Goal: Task Accomplishment & Management: Complete application form

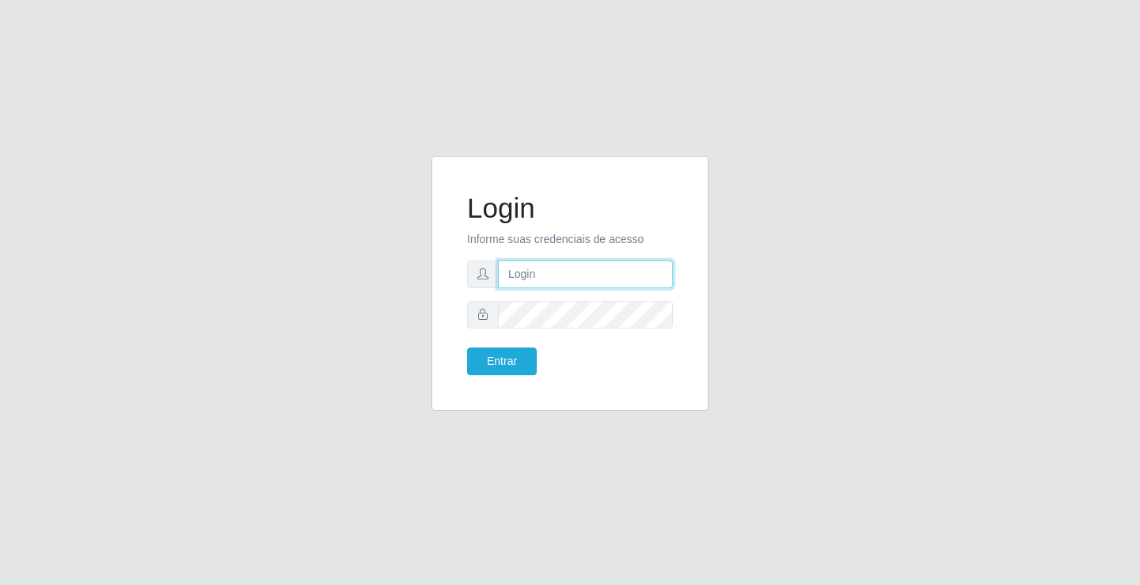
click at [532, 275] on input "text" at bounding box center [585, 274] width 175 height 28
type input "paulo@ideal"
click at [527, 356] on button "Entrar" at bounding box center [502, 361] width 70 height 28
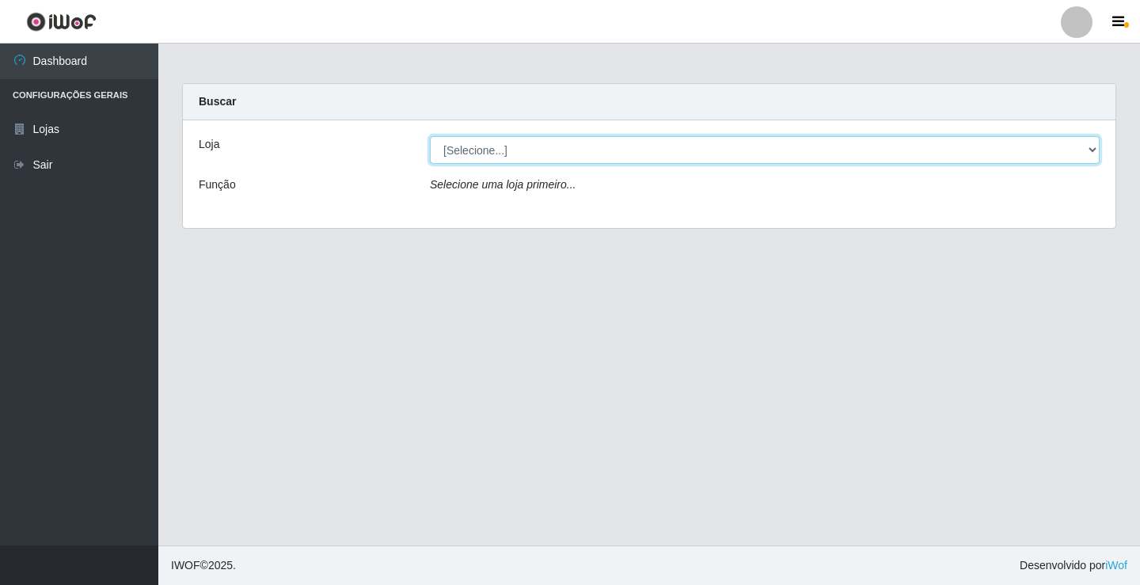
click at [491, 150] on select "[Selecione...] Ideal - Conceição" at bounding box center [765, 150] width 670 height 28
select select "231"
click at [430, 136] on select "[Selecione...] Ideal - Conceição" at bounding box center [765, 150] width 670 height 28
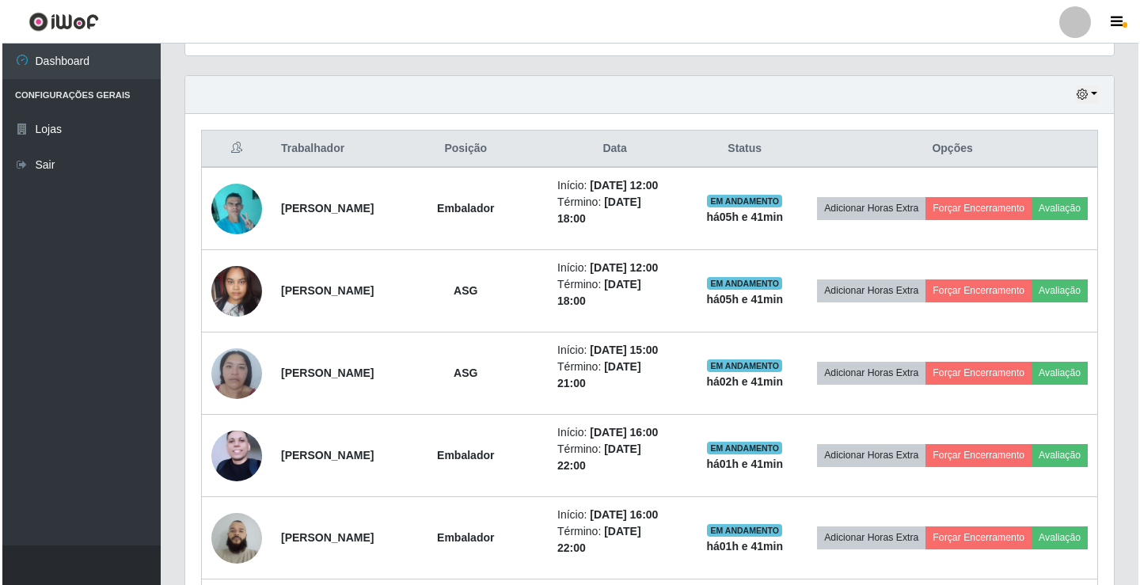
scroll to position [554, 0]
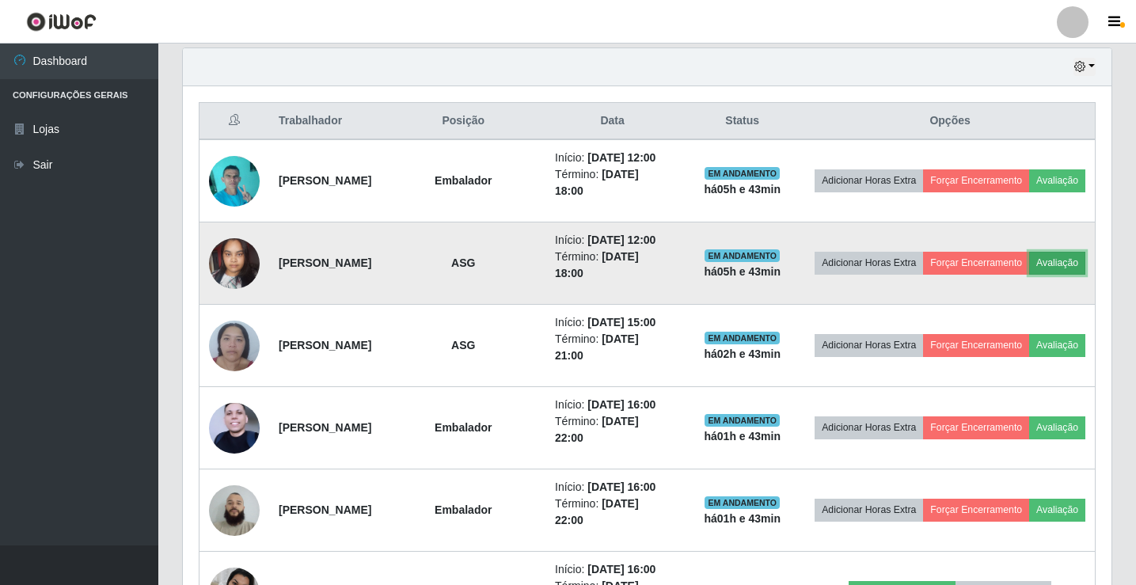
click at [1029, 274] on button "Avaliação" at bounding box center [1057, 263] width 56 height 22
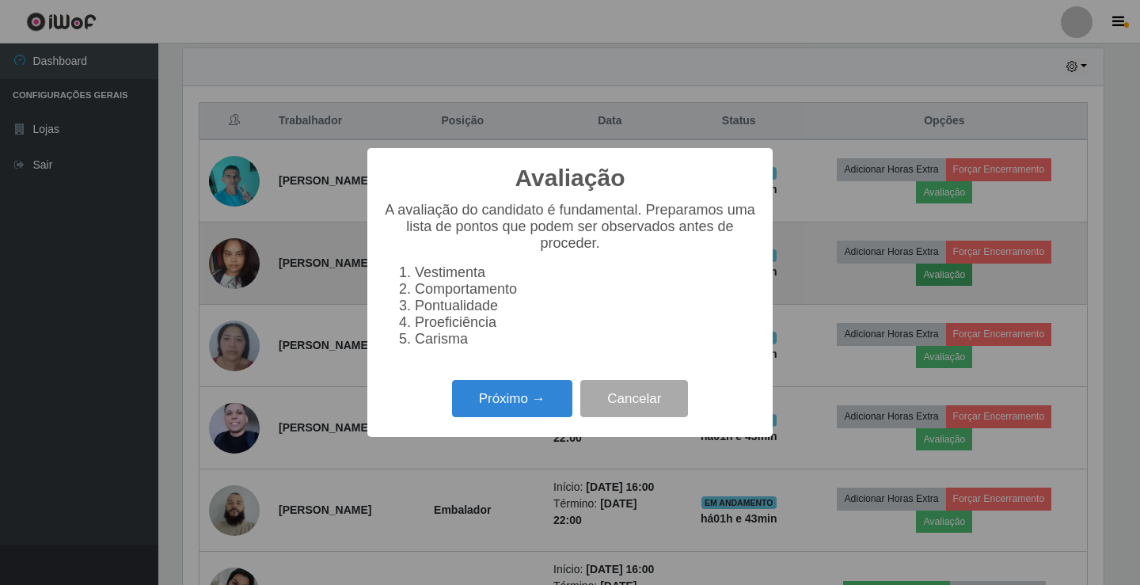
scroll to position [328, 920]
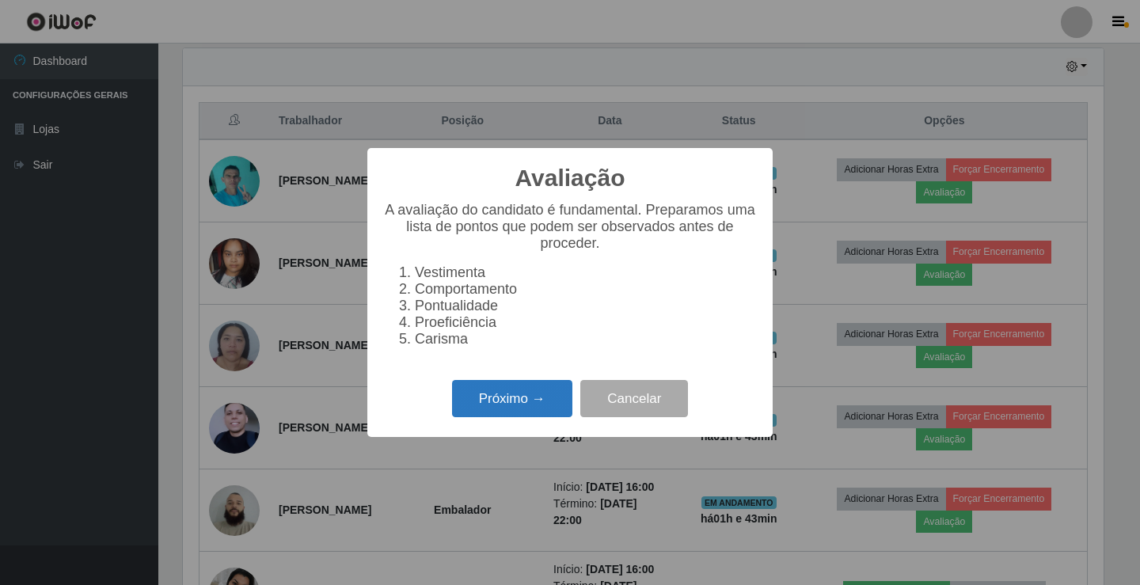
click at [520, 404] on button "Próximo →" at bounding box center [512, 398] width 120 height 37
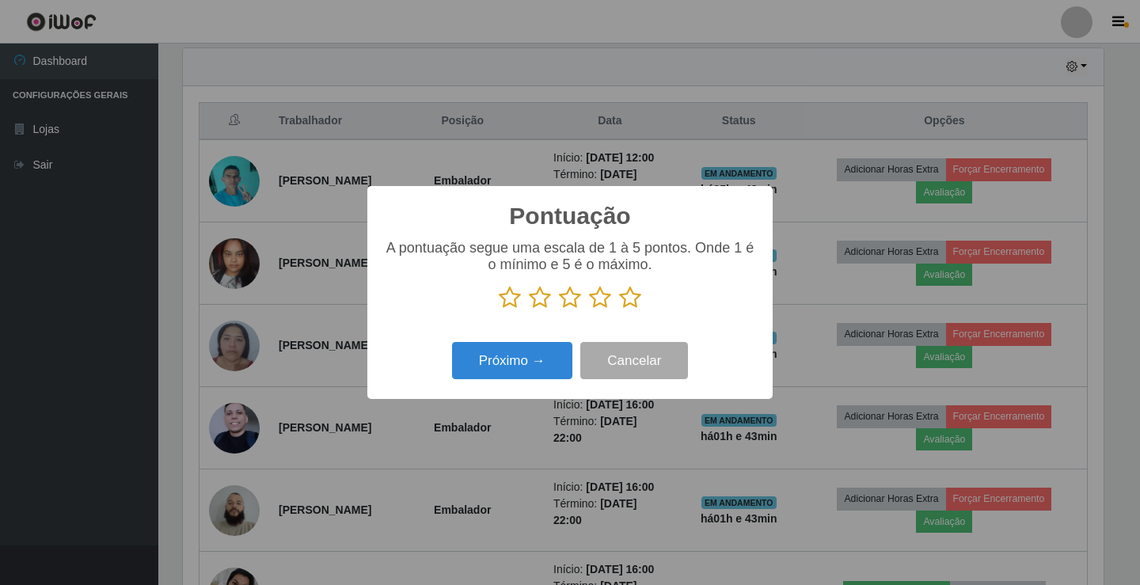
click at [513, 302] on icon at bounding box center [510, 298] width 22 height 24
click at [499, 309] on input "radio" at bounding box center [499, 309] width 0 height 0
click at [513, 363] on button "Próximo →" at bounding box center [512, 360] width 120 height 37
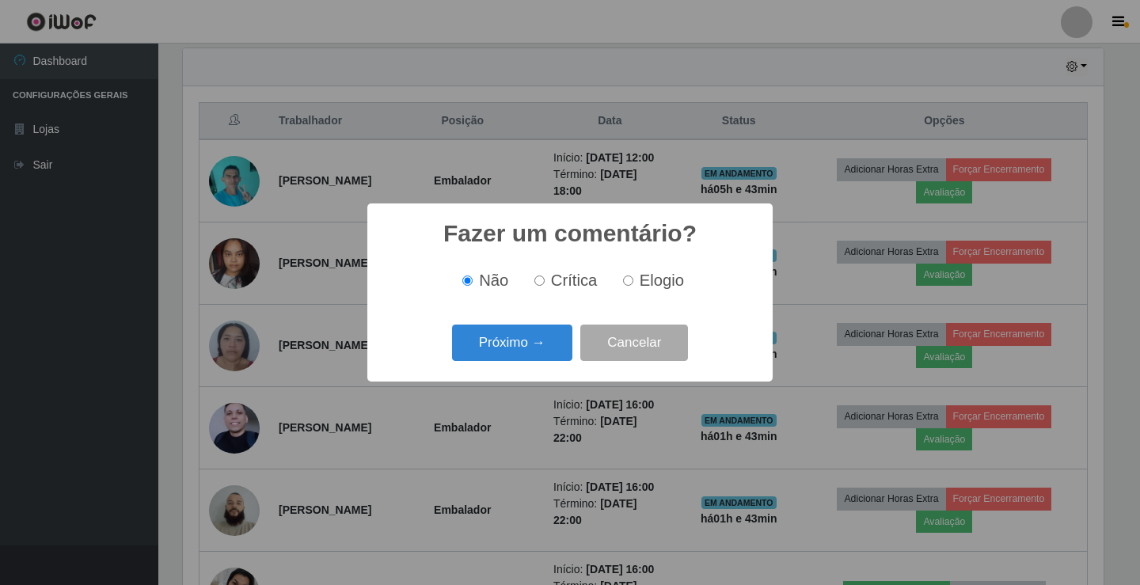
click at [538, 282] on input "Crítica" at bounding box center [539, 280] width 10 height 10
radio input "true"
click at [516, 341] on button "Próximo →" at bounding box center [512, 342] width 120 height 37
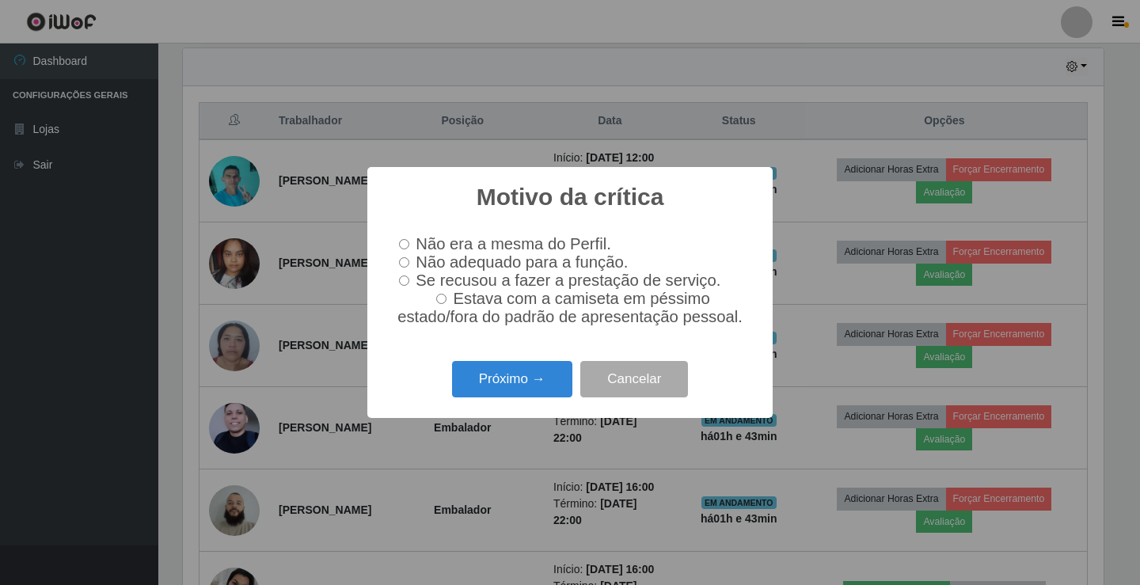
click at [405, 263] on input "Não adequado para a função." at bounding box center [404, 262] width 10 height 10
radio input "true"
click at [485, 389] on button "Próximo →" at bounding box center [512, 379] width 120 height 37
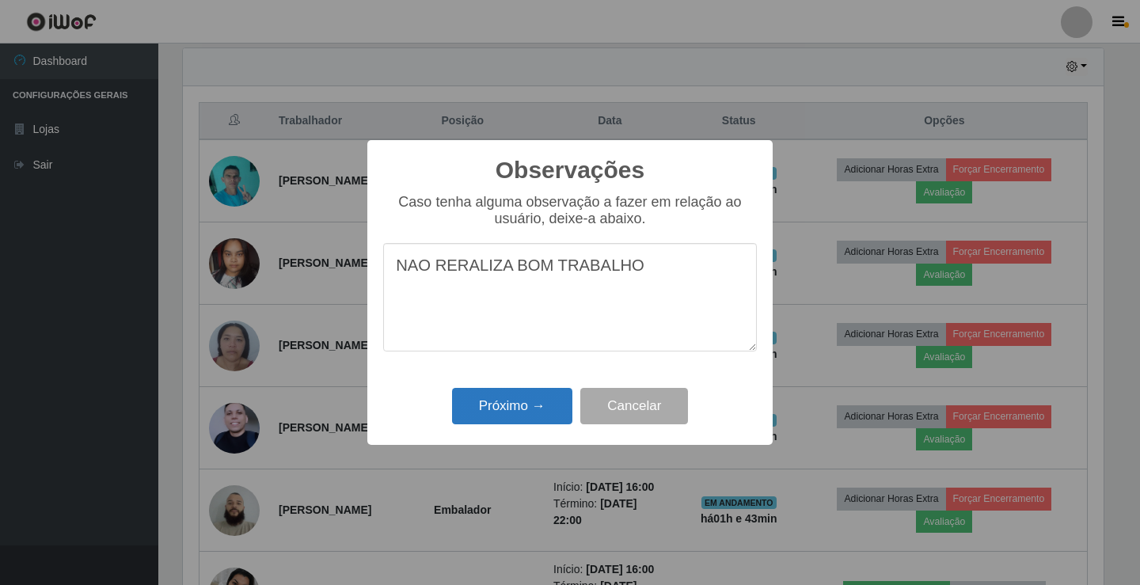
type textarea "NAO RERALIZA BOM TRABALHO"
click at [480, 408] on button "Próximo →" at bounding box center [512, 406] width 120 height 37
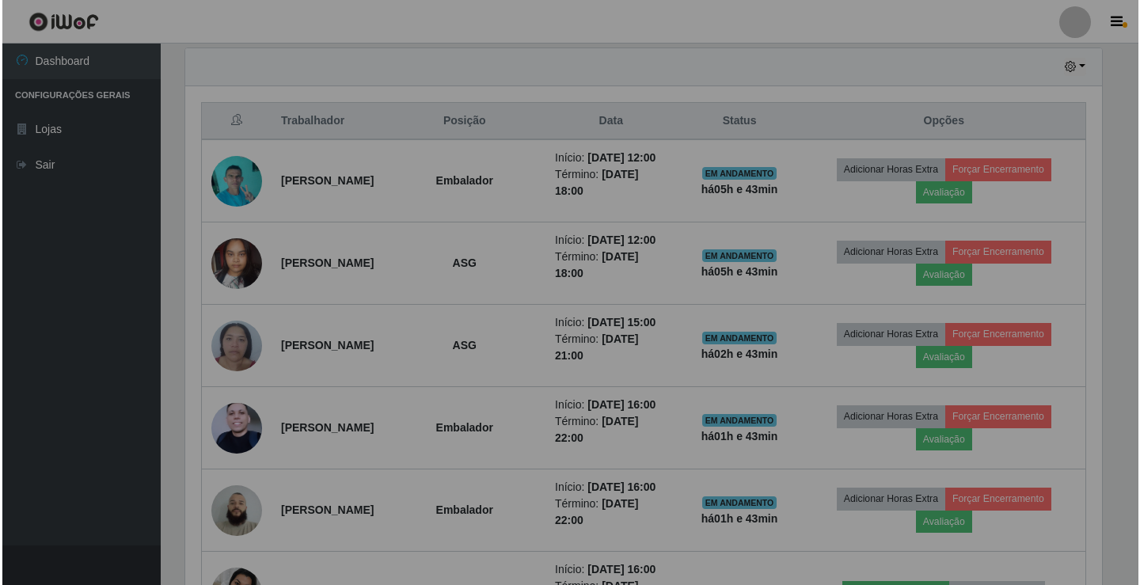
scroll to position [328, 928]
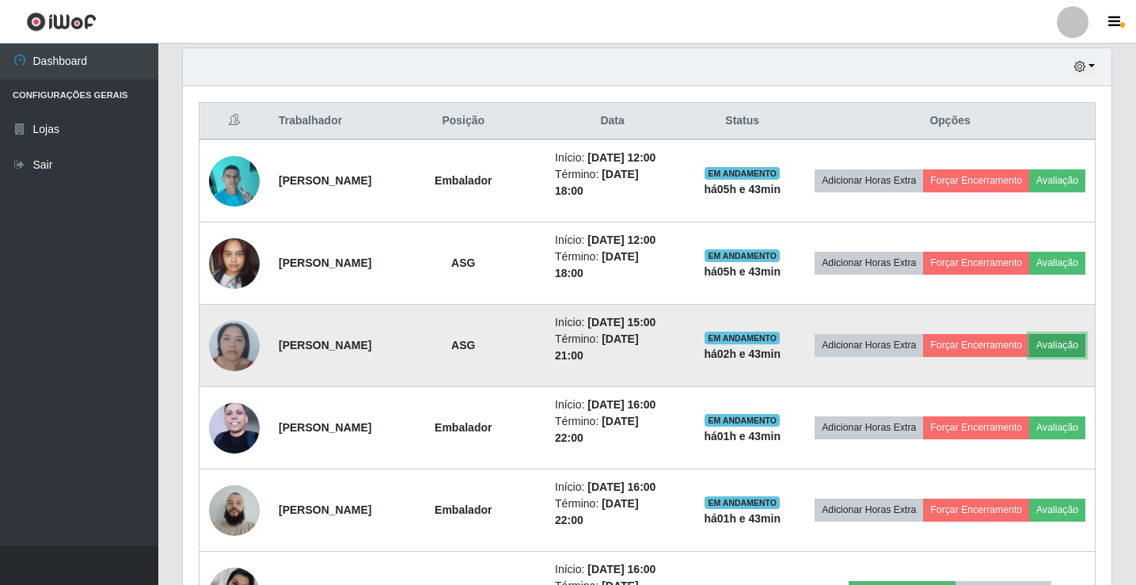
click at [1029, 356] on button "Avaliação" at bounding box center [1057, 345] width 56 height 22
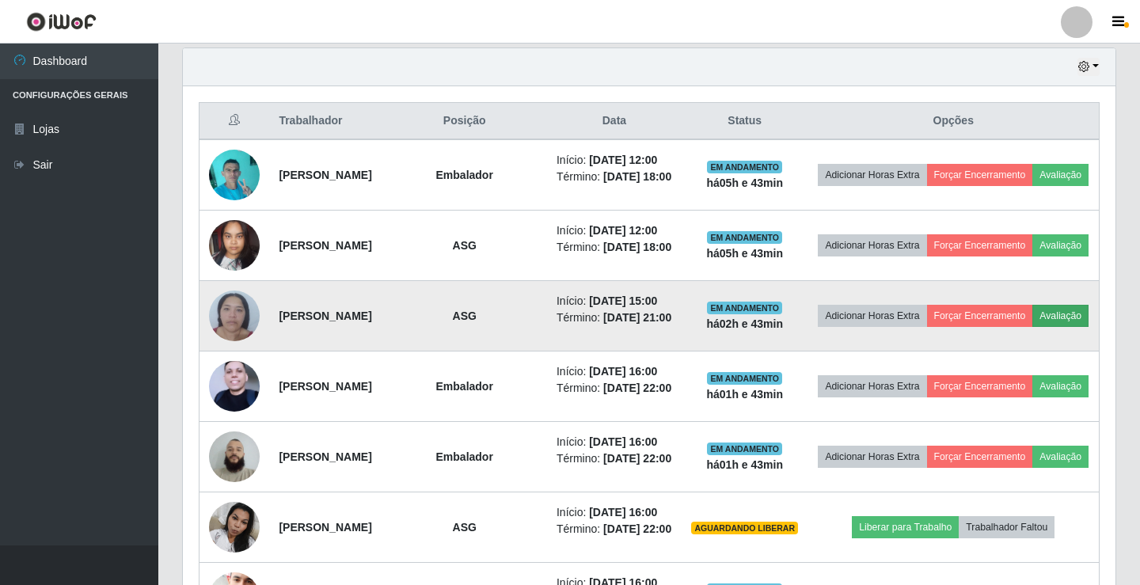
scroll to position [328, 920]
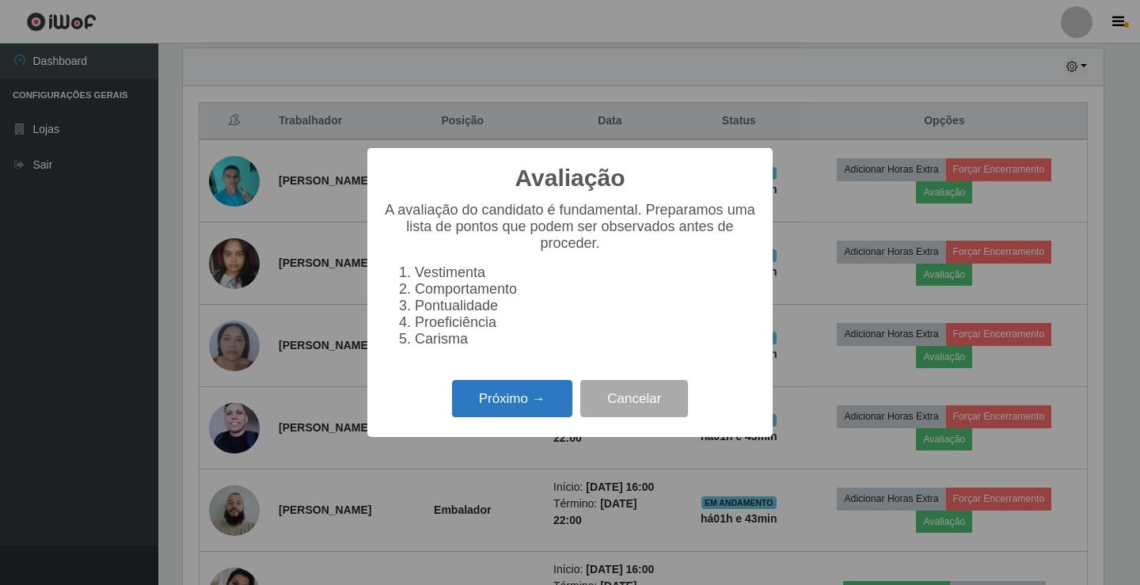
click at [506, 404] on button "Próximo →" at bounding box center [512, 398] width 120 height 37
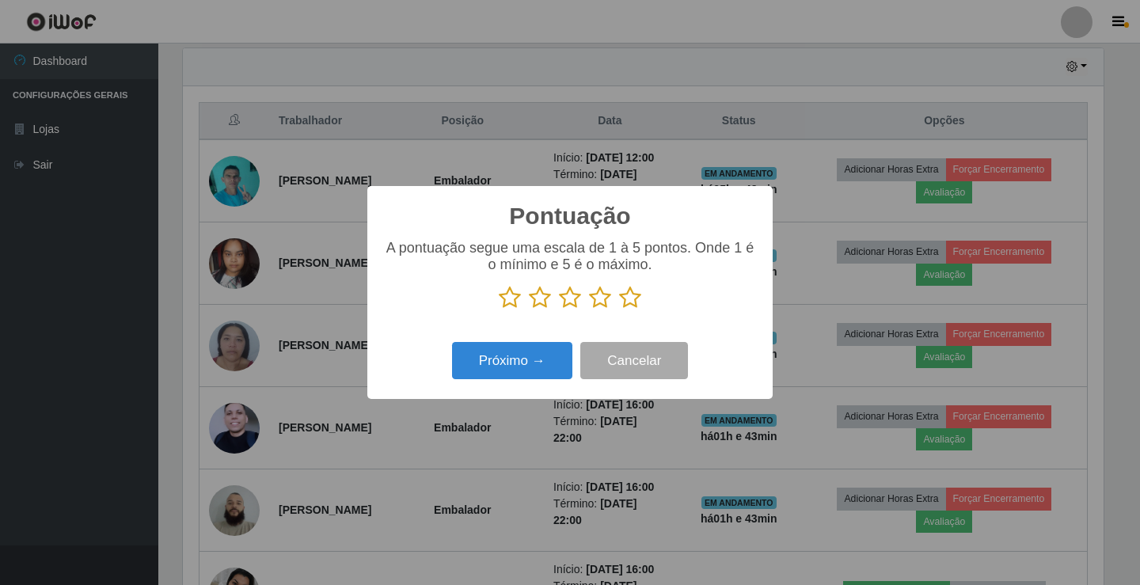
click at [514, 309] on icon at bounding box center [510, 298] width 22 height 24
click at [499, 309] on input "radio" at bounding box center [499, 309] width 0 height 0
click at [515, 355] on button "Próximo →" at bounding box center [512, 360] width 120 height 37
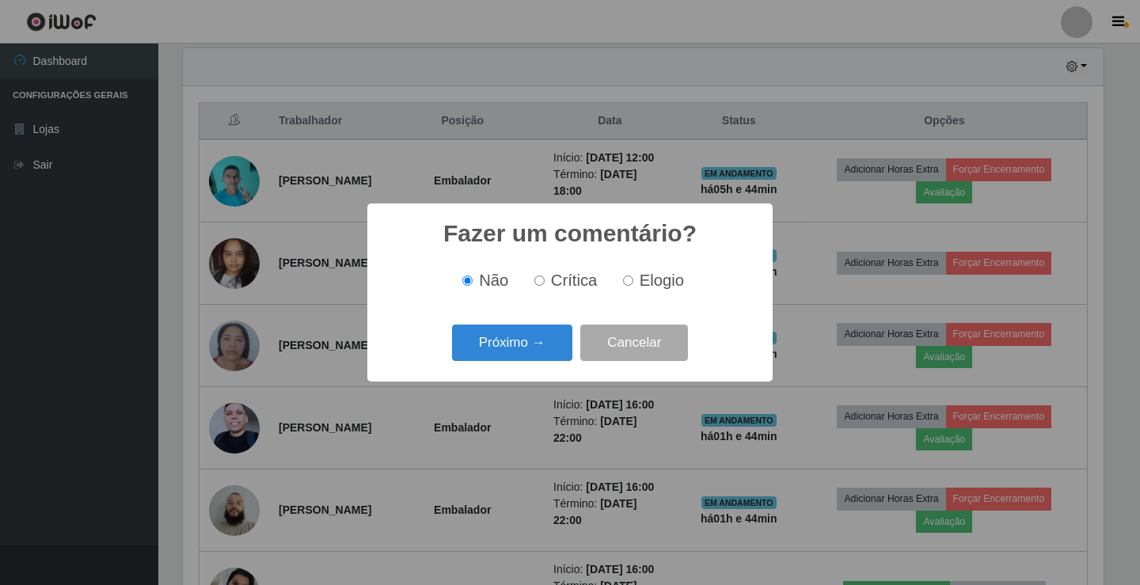
click at [544, 280] on input "Crítica" at bounding box center [539, 280] width 10 height 10
radio input "true"
click at [527, 340] on button "Próximo →" at bounding box center [512, 342] width 120 height 37
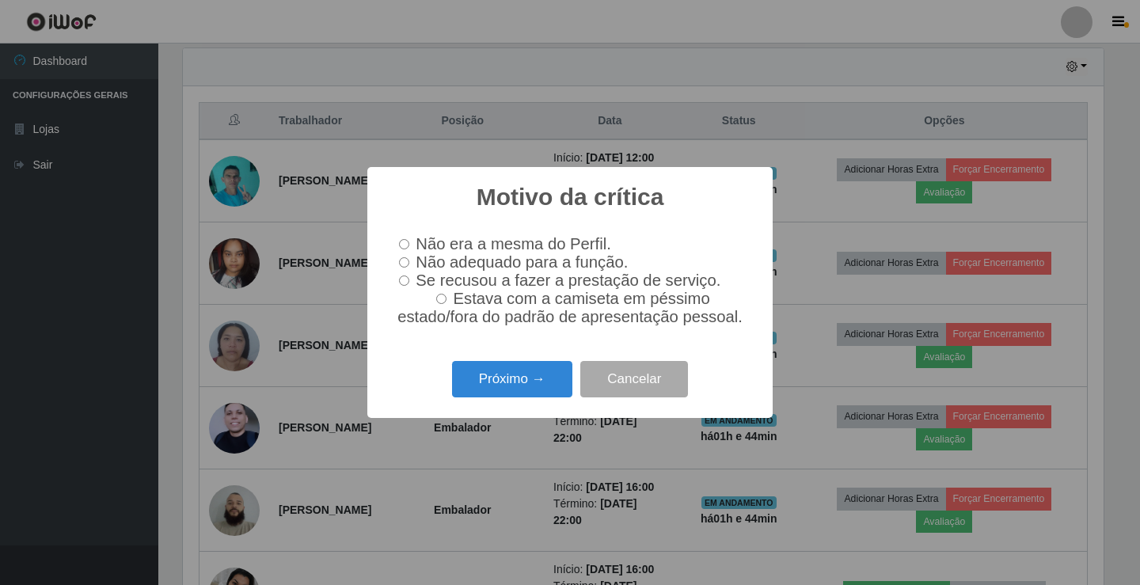
click at [407, 262] on input "Não adequado para a função." at bounding box center [404, 262] width 10 height 10
radio input "true"
click at [494, 374] on button "Próximo →" at bounding box center [512, 379] width 120 height 37
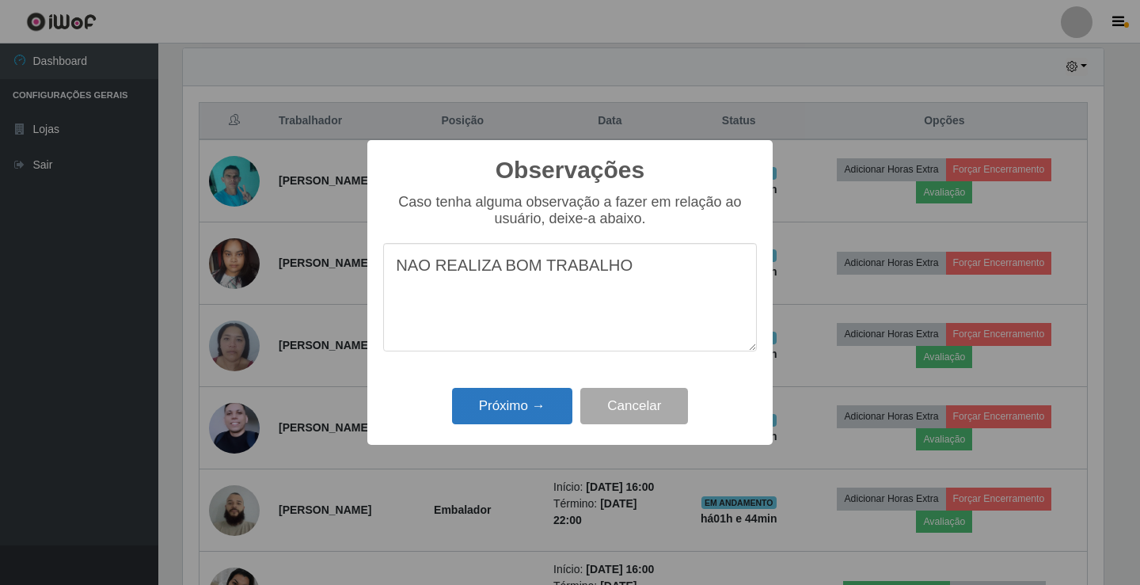
type textarea "NAO REALIZA BOM TRABALHO"
click at [493, 403] on button "Próximo →" at bounding box center [512, 406] width 120 height 37
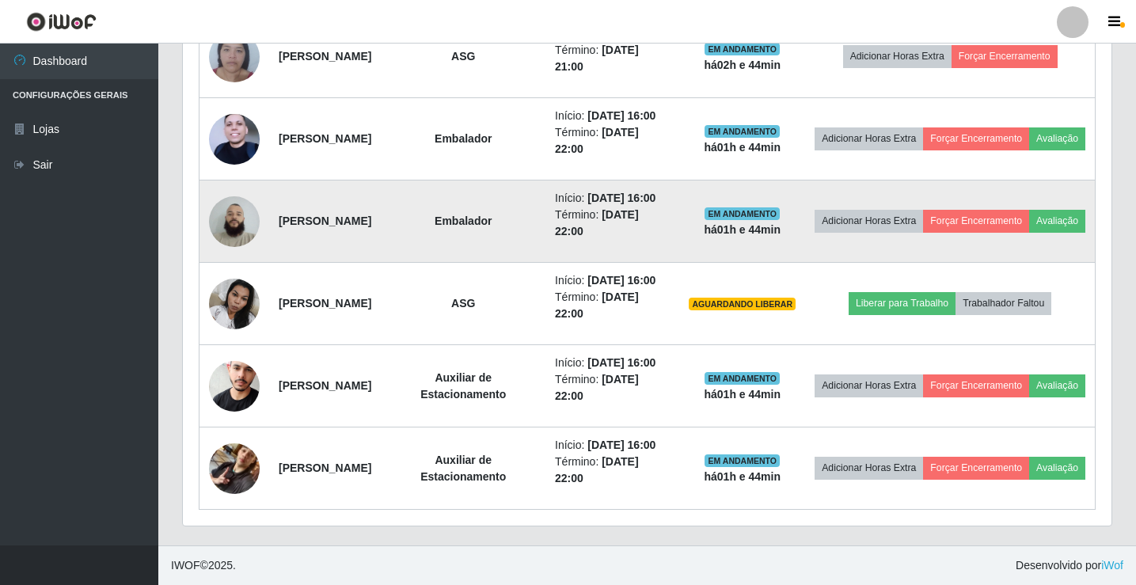
scroll to position [475, 0]
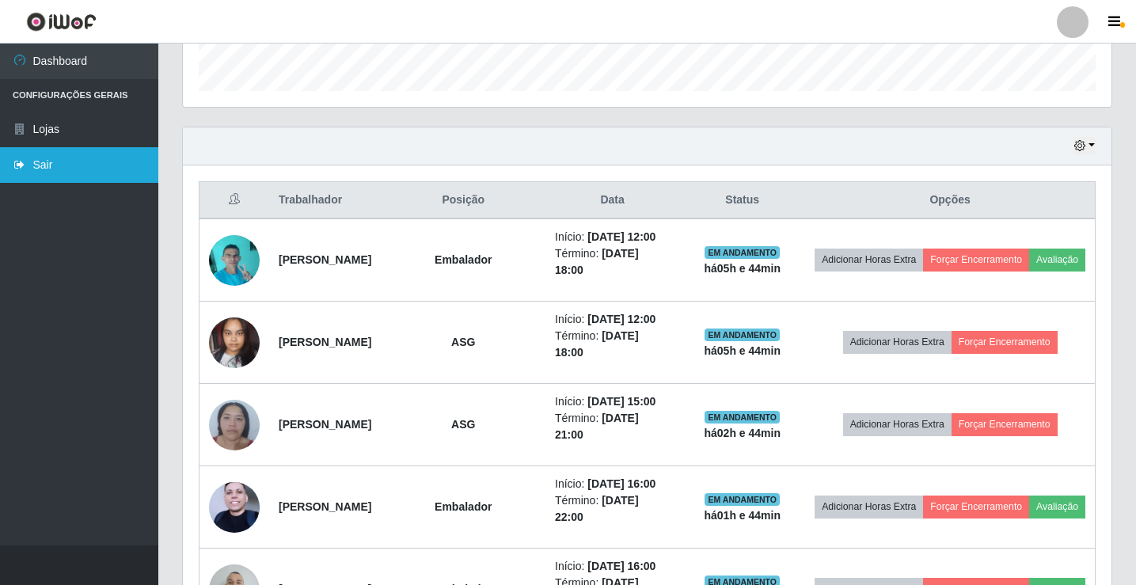
click at [59, 167] on link "Sair" at bounding box center [79, 165] width 158 height 36
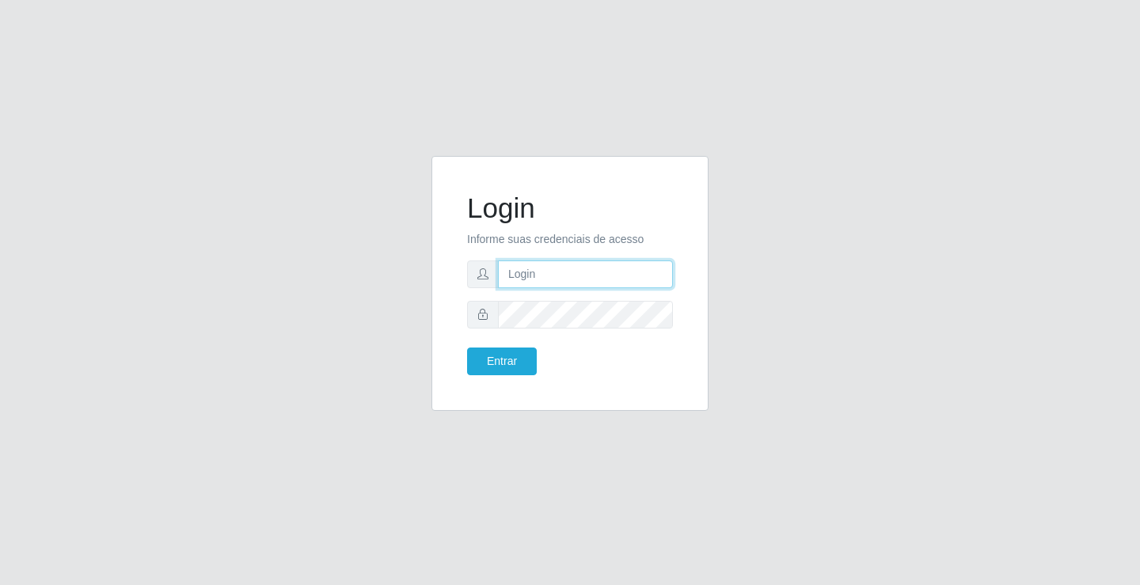
click at [531, 269] on input "text" at bounding box center [585, 274] width 175 height 28
type input "paulo@ideal"
click at [511, 363] on button "Entrar" at bounding box center [502, 361] width 70 height 28
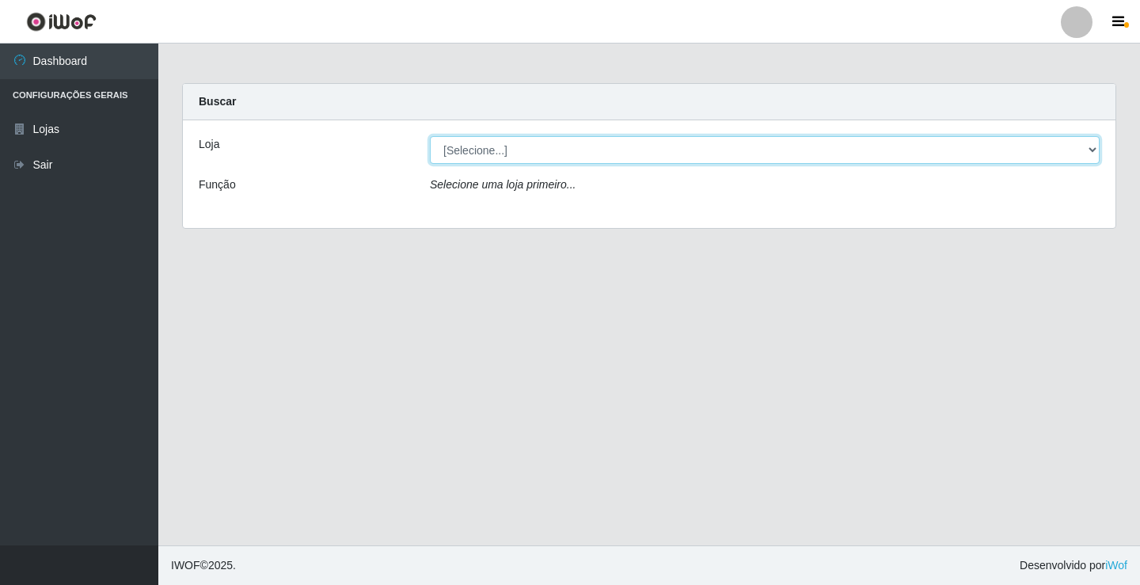
click at [516, 145] on select "[Selecione...] Ideal - Conceição" at bounding box center [765, 150] width 670 height 28
select select "231"
click at [430, 136] on select "[Selecione...] Ideal - Conceição" at bounding box center [765, 150] width 670 height 28
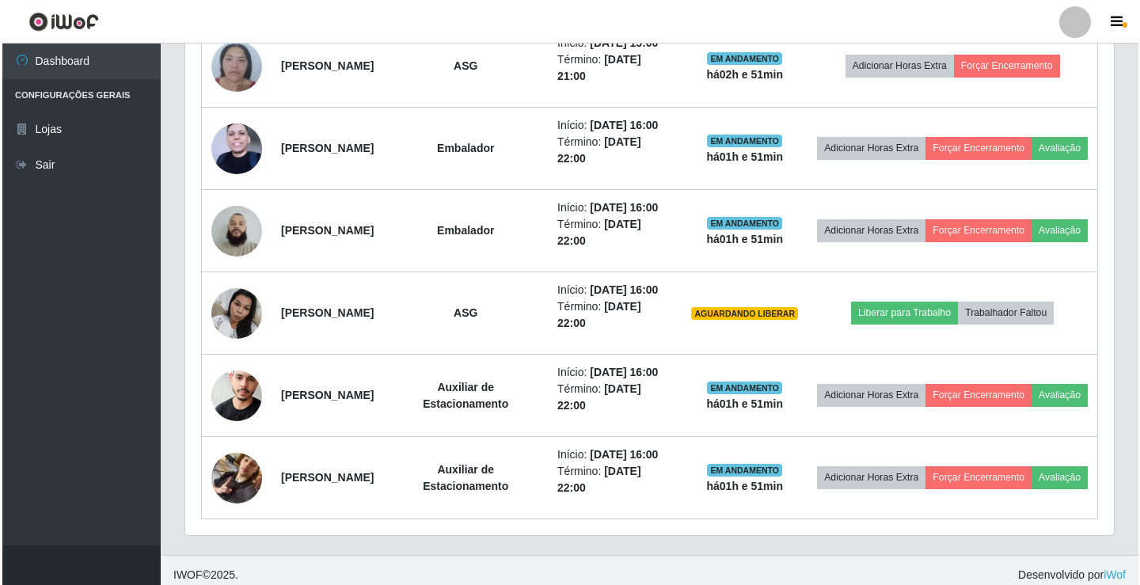
scroll to position [871, 0]
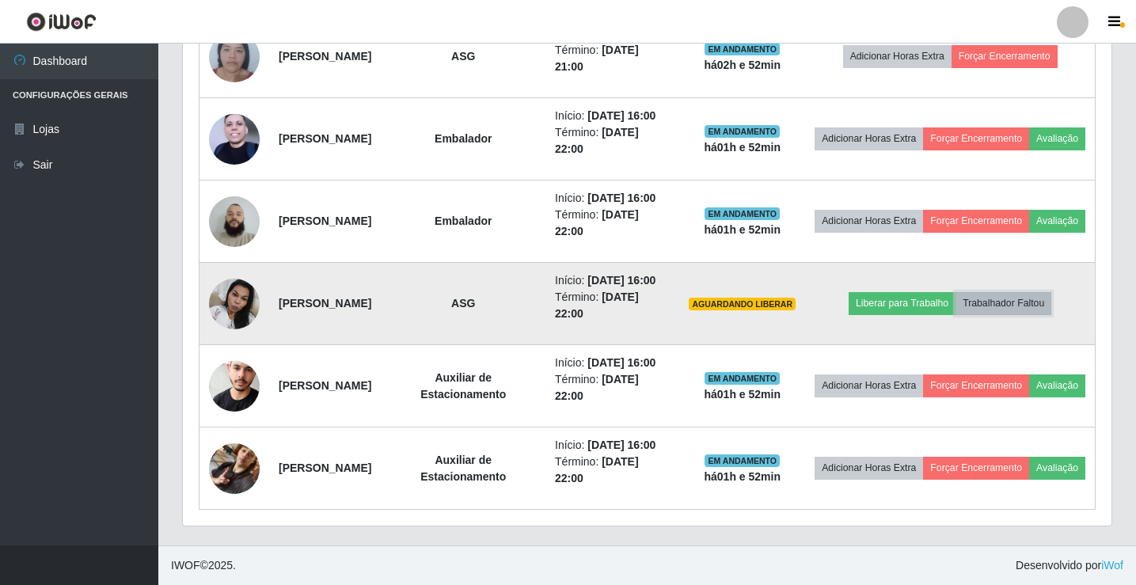
click at [1037, 314] on button "Trabalhador Faltou" at bounding box center [1003, 303] width 96 height 22
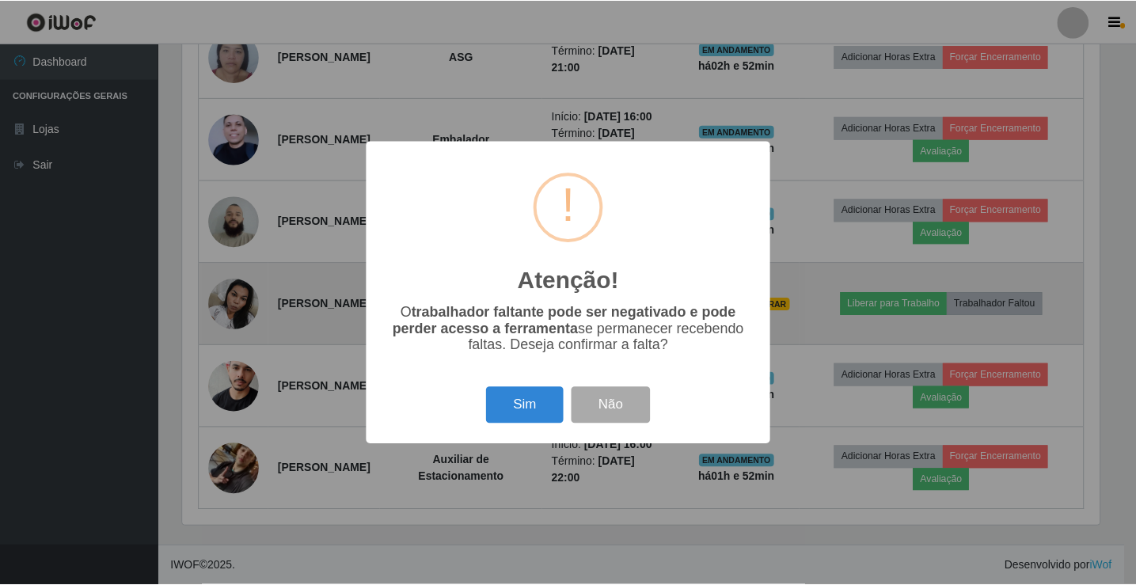
scroll to position [328, 920]
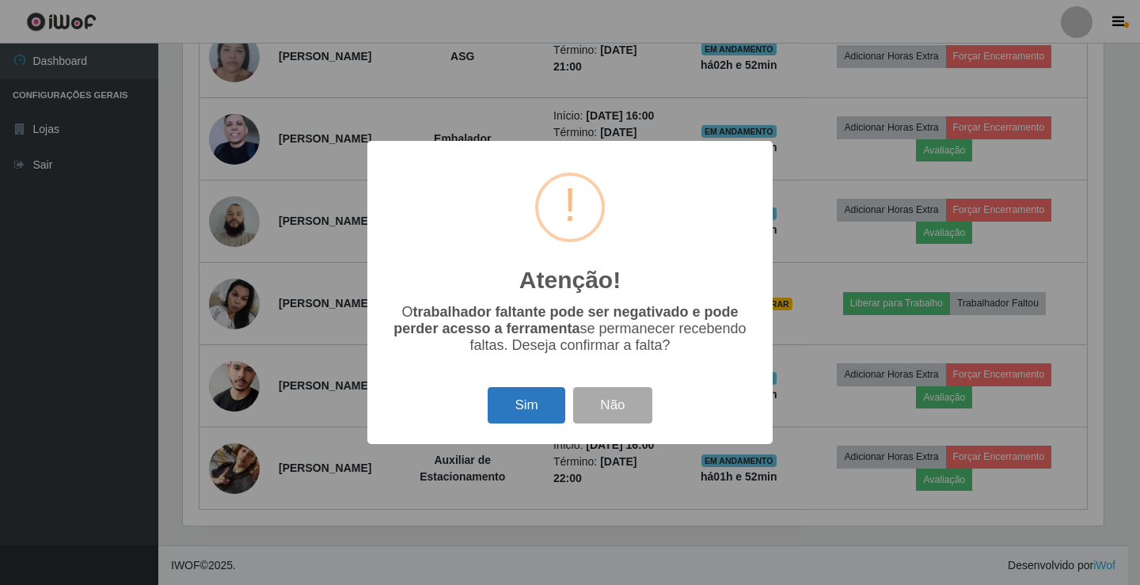
click at [546, 407] on button "Sim" at bounding box center [525, 405] width 77 height 37
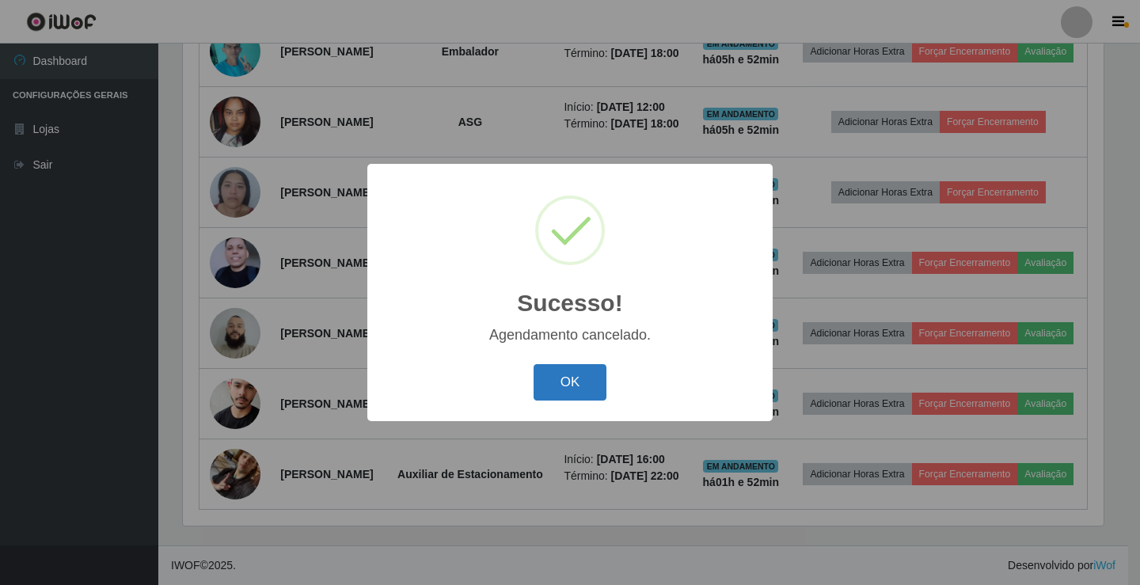
click at [575, 379] on button "OK" at bounding box center [570, 382] width 74 height 37
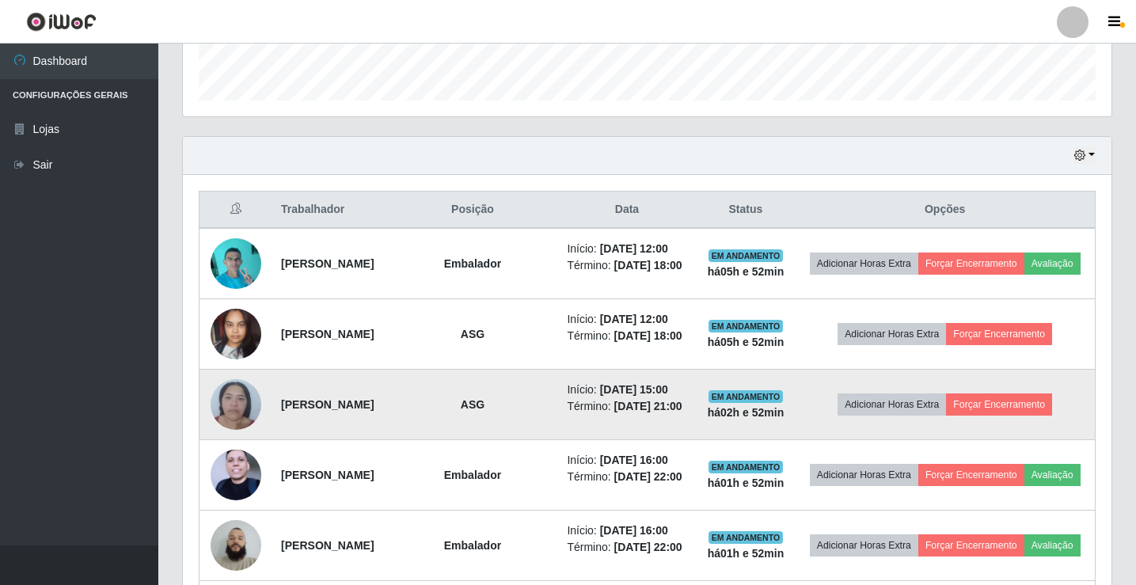
scroll to position [523, 0]
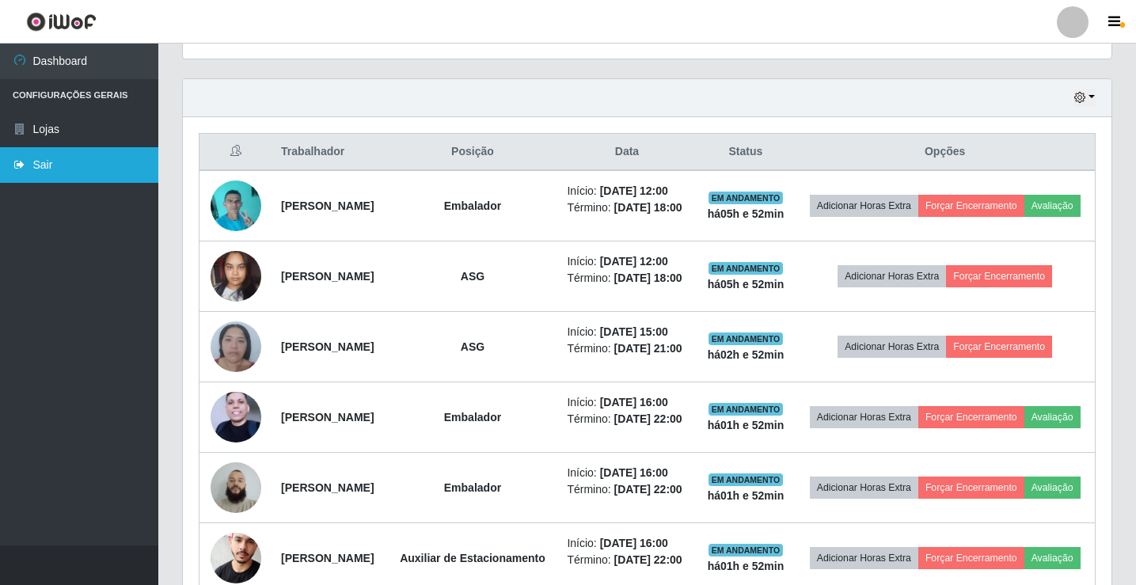
click at [59, 155] on link "Sair" at bounding box center [79, 165] width 158 height 36
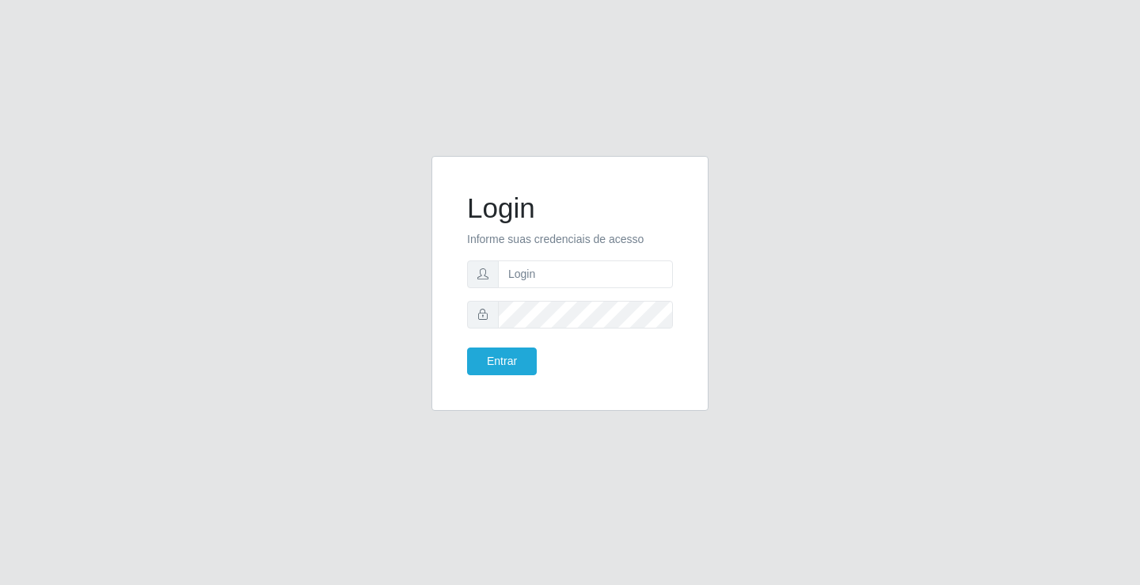
click at [544, 254] on form "Login Informe suas credenciais de acesso Entrar" at bounding box center [570, 284] width 206 height 184
click at [544, 273] on input "text" at bounding box center [585, 274] width 175 height 28
type input "giovanny@ideal"
click at [569, 273] on input "giovanny@ideal" at bounding box center [585, 274] width 175 height 28
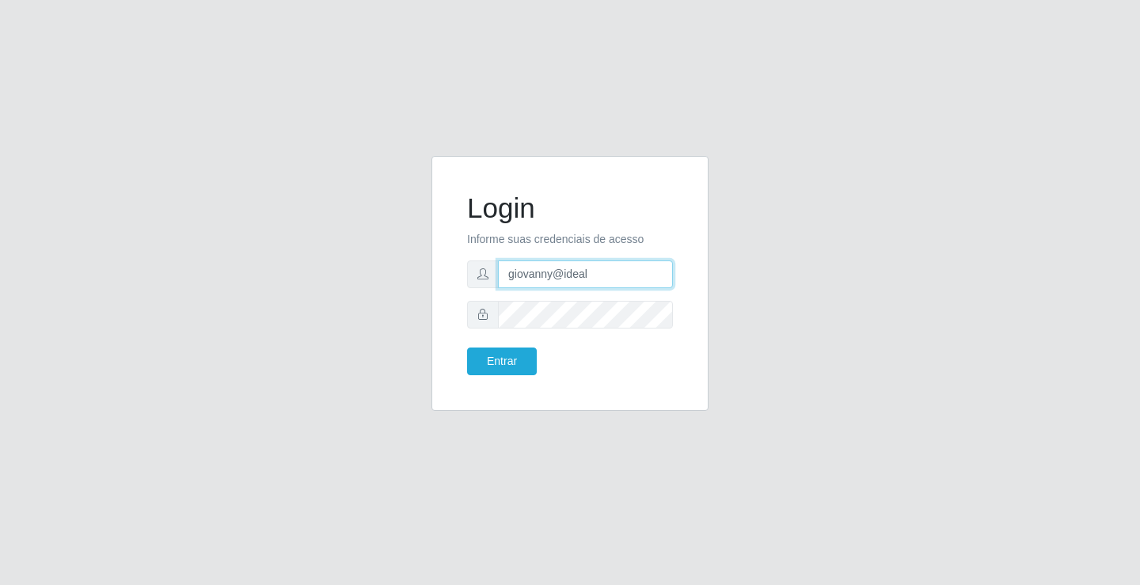
click at [569, 273] on input "giovanny@ideal" at bounding box center [585, 274] width 175 height 28
drag, startPoint x: 569, startPoint y: 273, endPoint x: 950, endPoint y: 403, distance: 402.9
click at [950, 403] on div "Login Informe suas credenciais de acesso giovanny@ideal Entrar" at bounding box center [570, 293] width 902 height 274
click at [567, 276] on input "giovanny@ideal" at bounding box center [585, 274] width 175 height 28
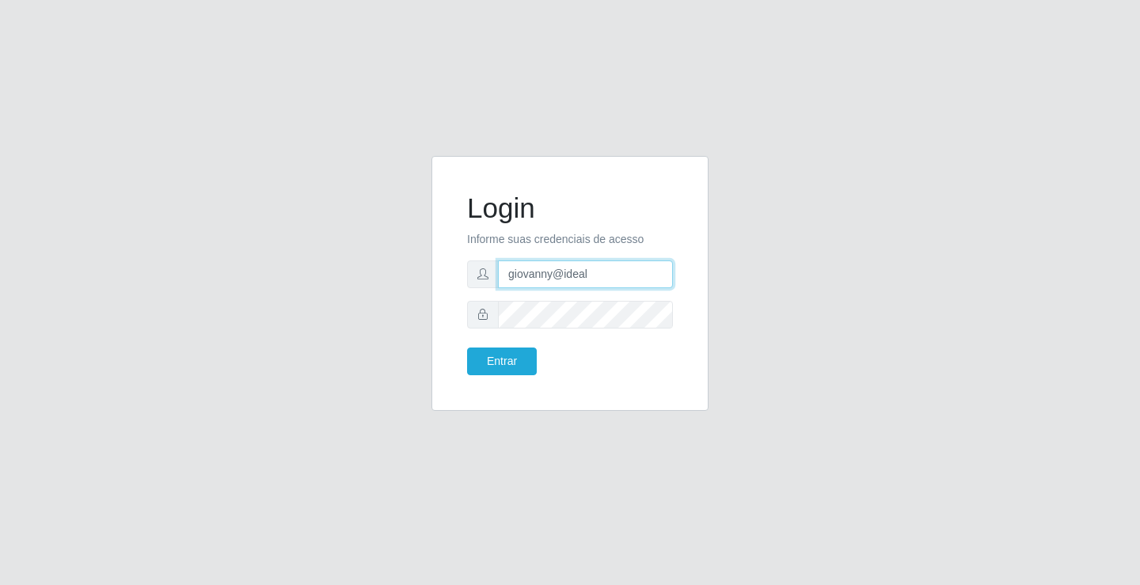
click at [567, 275] on input "giovanny@ideal" at bounding box center [585, 274] width 175 height 28
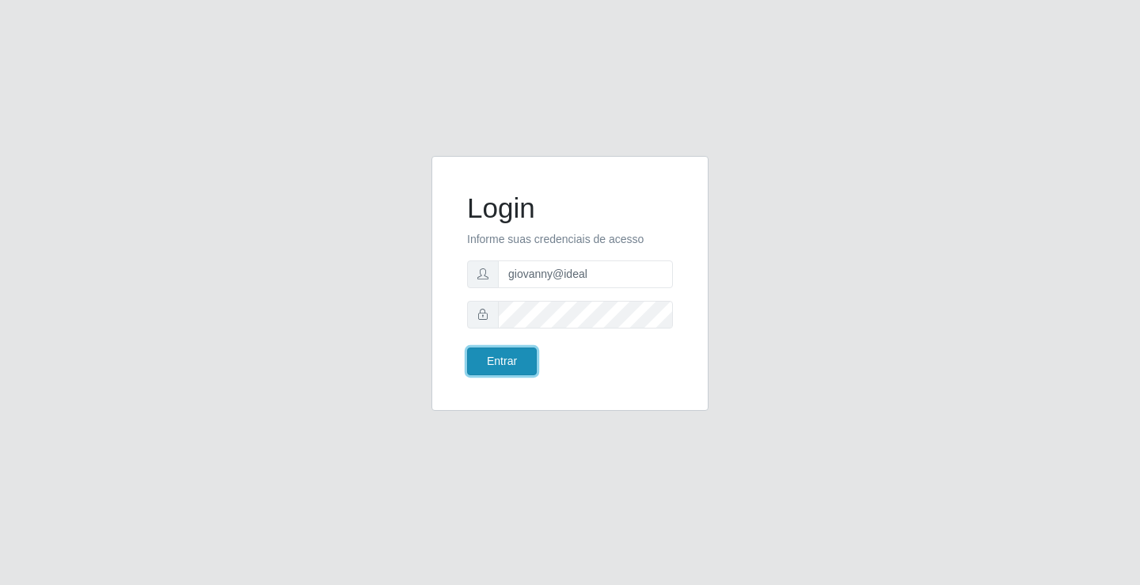
click at [520, 362] on button "Entrar" at bounding box center [502, 361] width 70 height 28
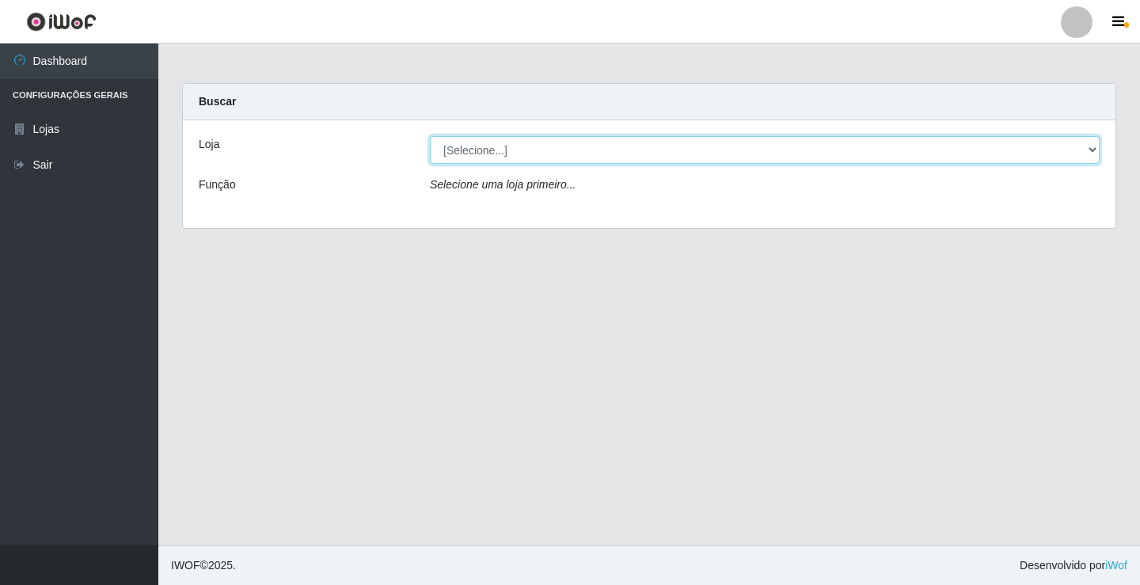
click at [1033, 141] on select "[Selecione...] Ideal - Conceição" at bounding box center [765, 150] width 670 height 28
select select "231"
click at [430, 136] on select "[Selecione...] Ideal - Conceição" at bounding box center [765, 150] width 670 height 28
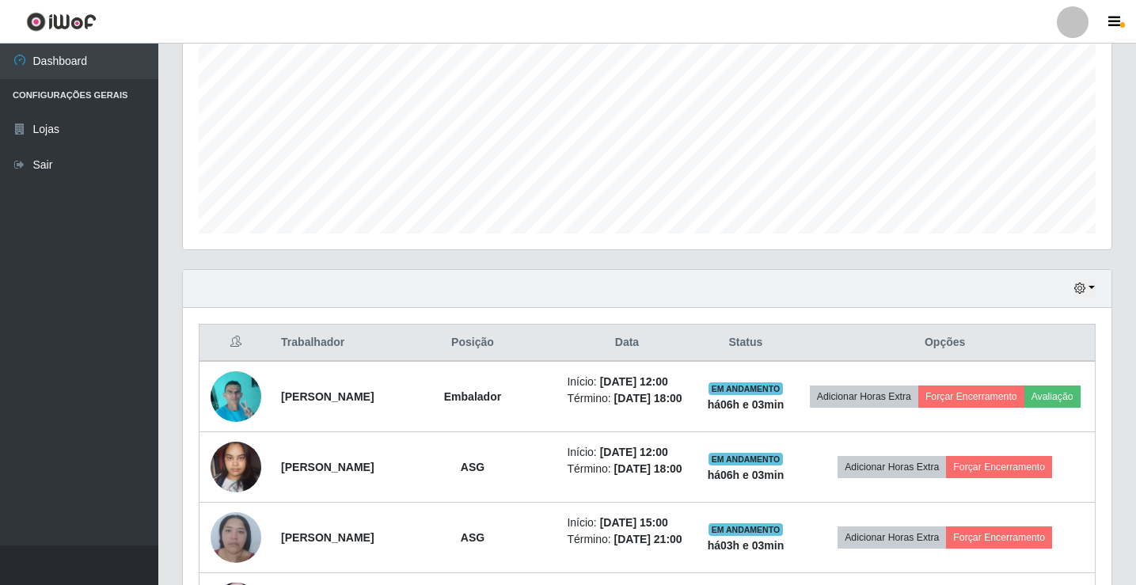
scroll to position [475, 0]
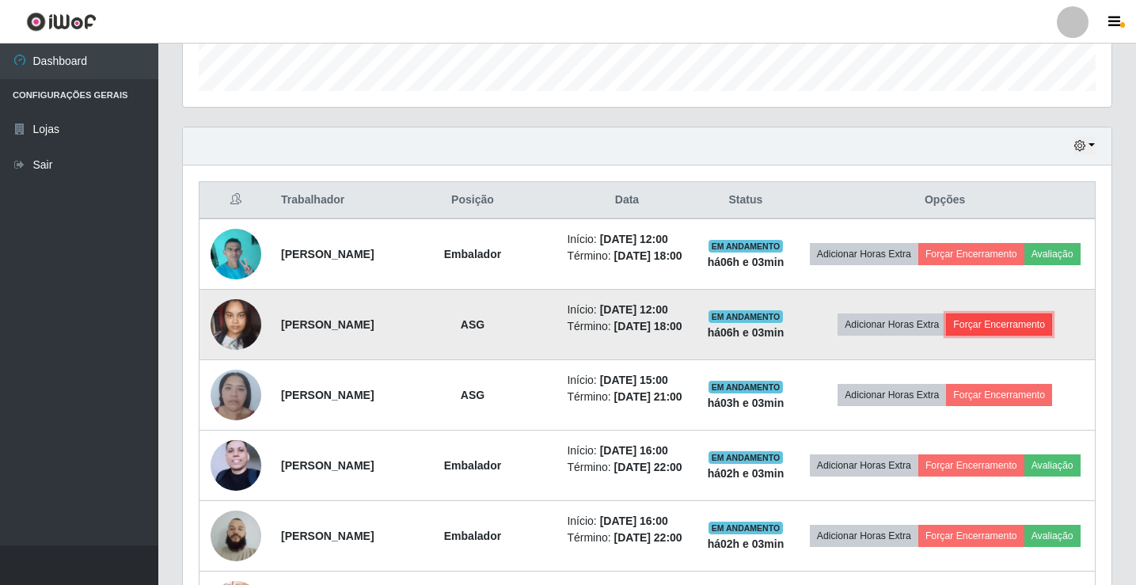
click at [1010, 336] on button "Forçar Encerramento" at bounding box center [999, 324] width 106 height 22
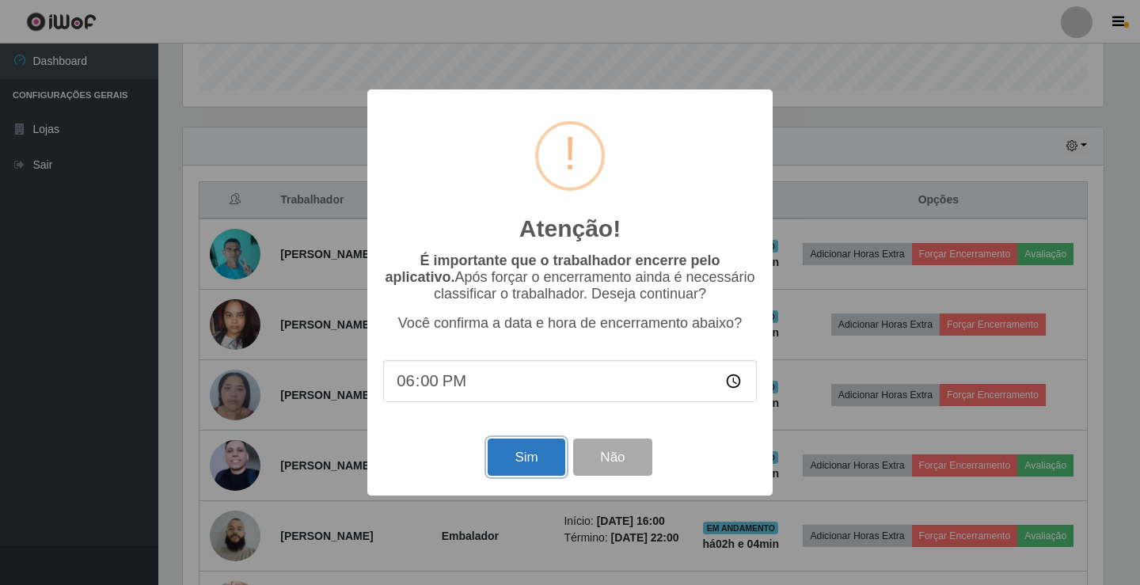
click at [541, 469] on button "Sim" at bounding box center [525, 456] width 77 height 37
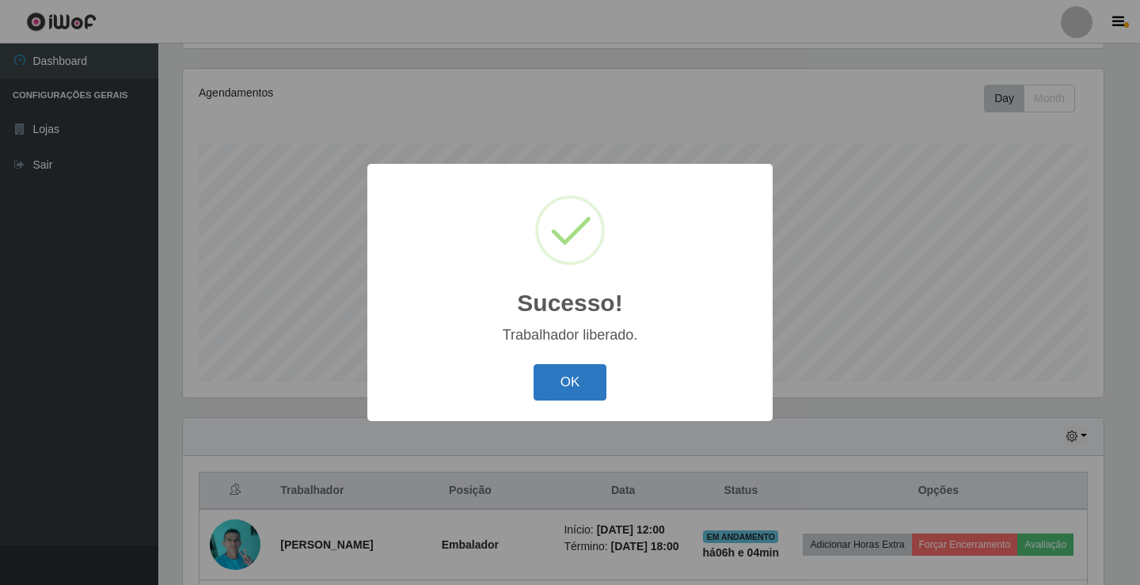
click at [581, 391] on button "OK" at bounding box center [570, 382] width 74 height 37
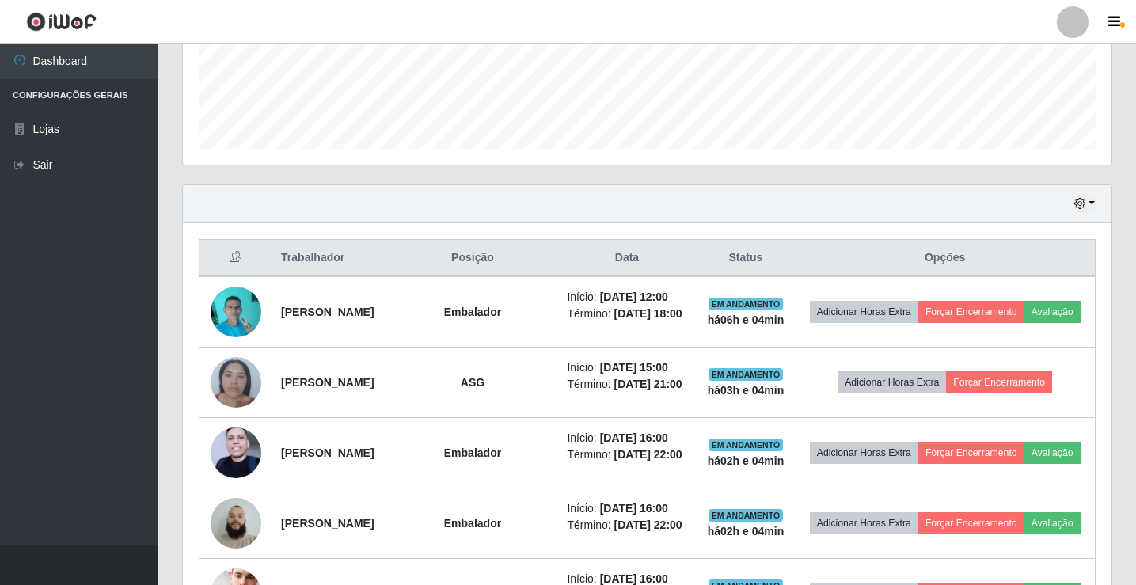
scroll to position [422, 0]
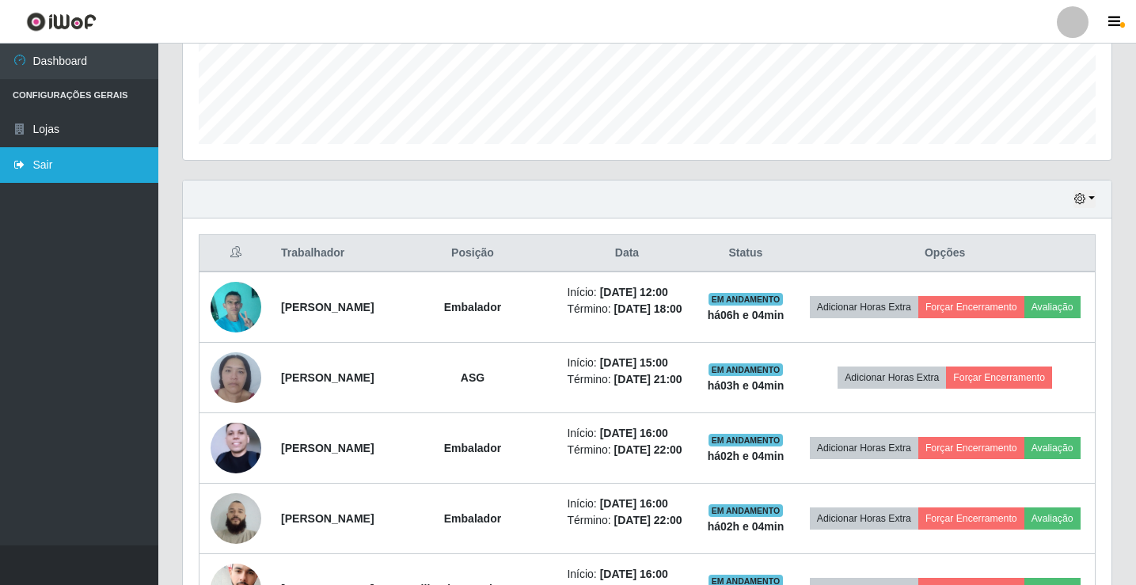
click at [53, 165] on link "Sair" at bounding box center [79, 165] width 158 height 36
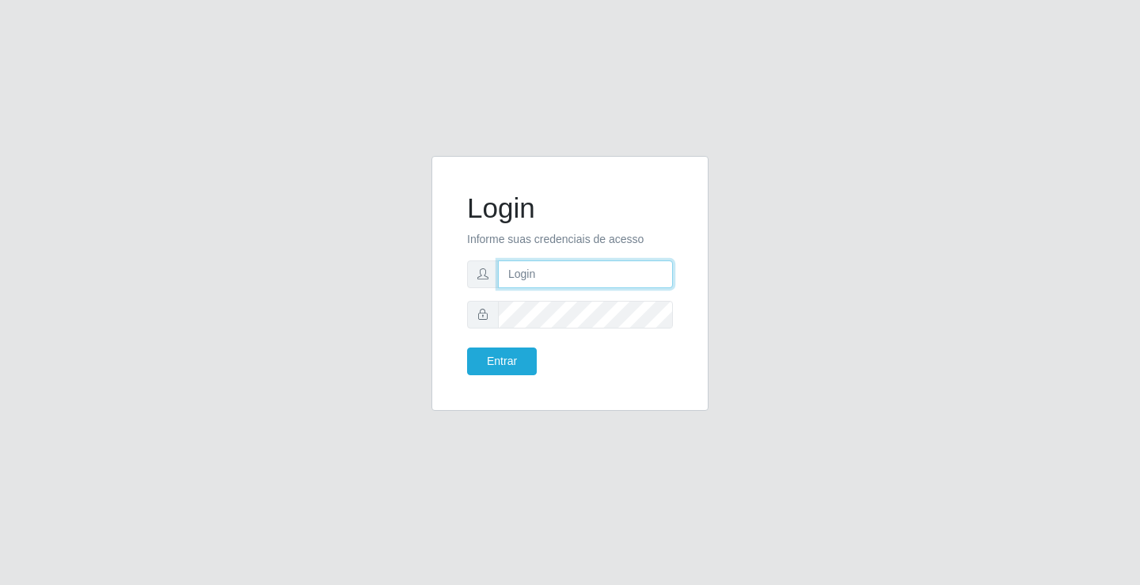
click at [563, 274] on input "text" at bounding box center [585, 274] width 175 height 28
type input "ediane@ideal"
click at [467, 347] on button "Entrar" at bounding box center [502, 361] width 70 height 28
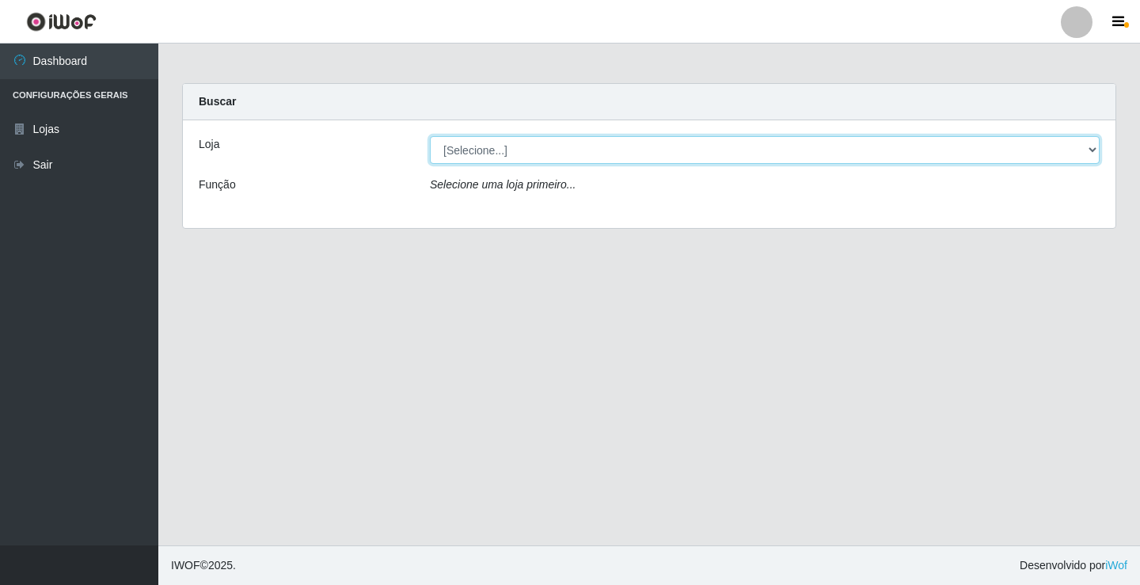
click at [462, 150] on select "[Selecione...] Ideal - Conceição" at bounding box center [765, 150] width 670 height 28
select select "231"
click at [430, 136] on select "[Selecione...] Ideal - Conceição" at bounding box center [765, 150] width 670 height 28
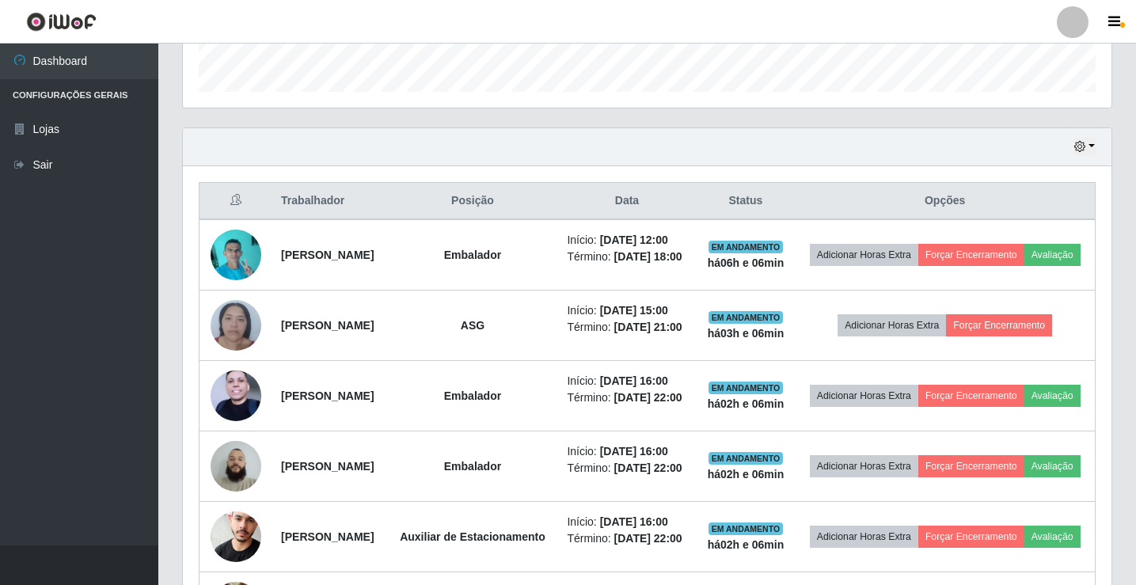
scroll to position [475, 0]
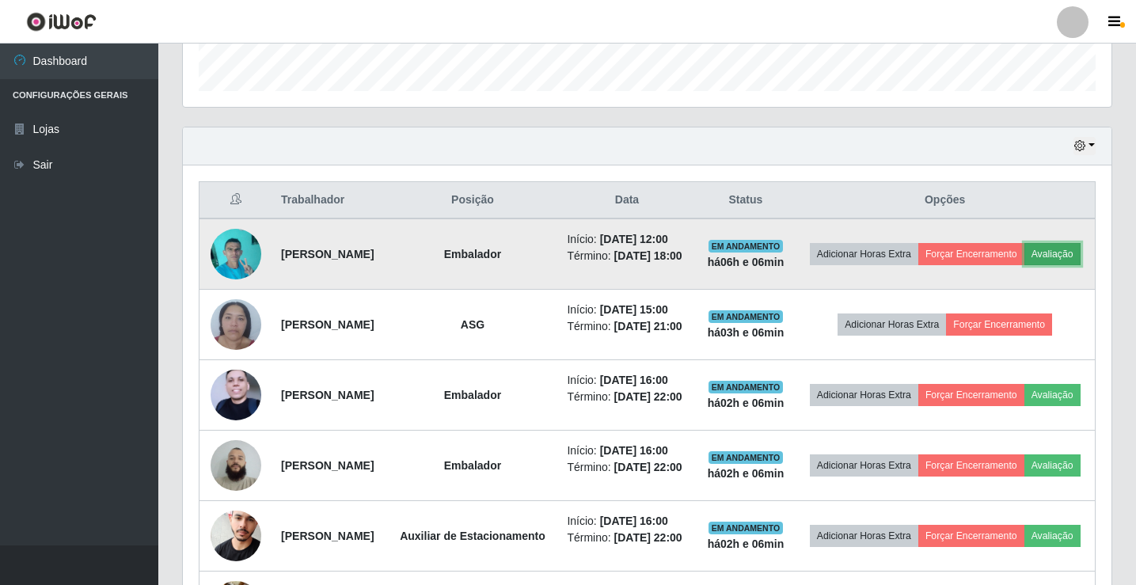
click at [1024, 265] on button "Avaliação" at bounding box center [1052, 254] width 56 height 22
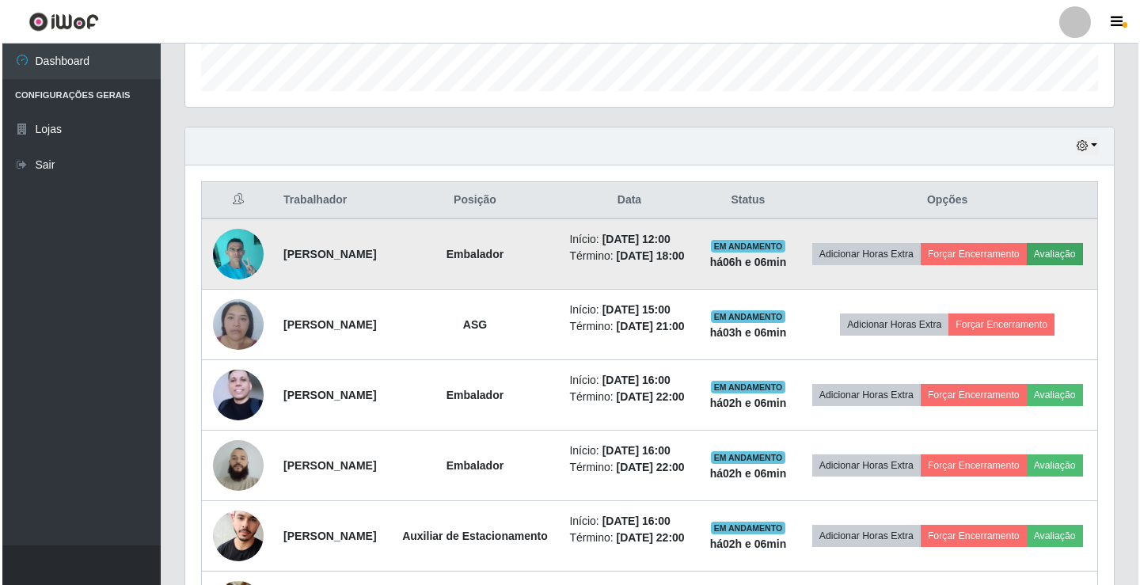
scroll to position [328, 920]
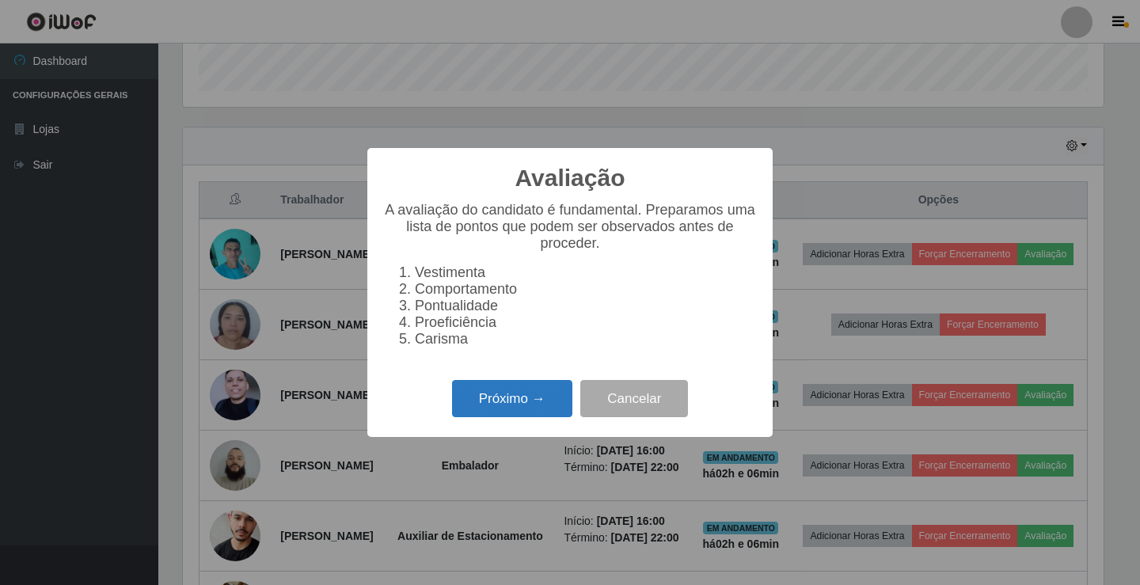
click at [539, 402] on button "Próximo →" at bounding box center [512, 398] width 120 height 37
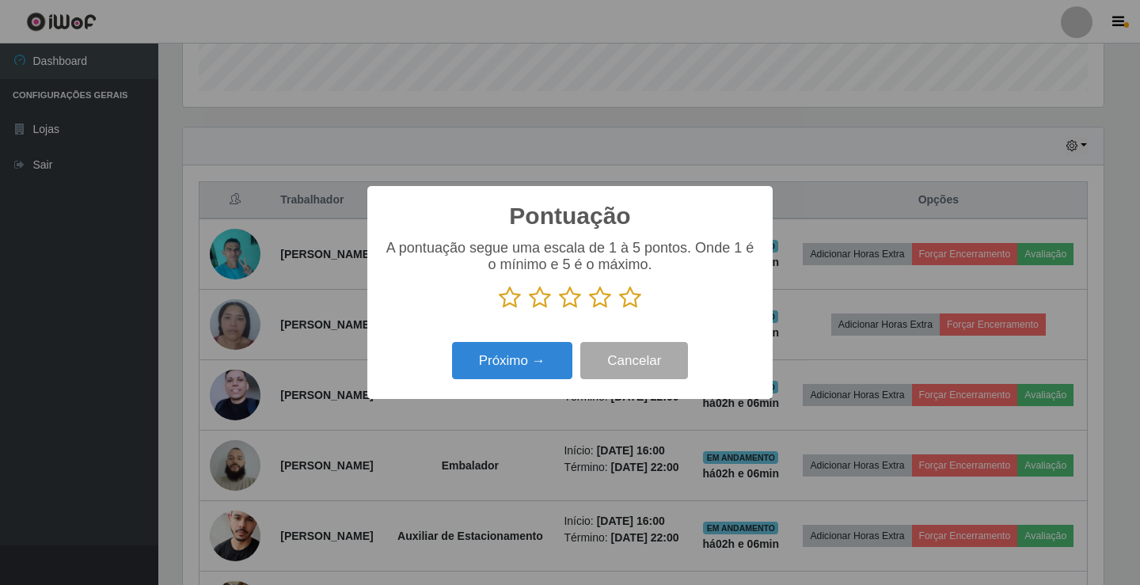
scroll to position [791044, 790452]
click at [631, 304] on icon at bounding box center [630, 298] width 22 height 24
click at [619, 309] on input "radio" at bounding box center [619, 309] width 0 height 0
click at [506, 367] on button "Próximo →" at bounding box center [512, 360] width 120 height 37
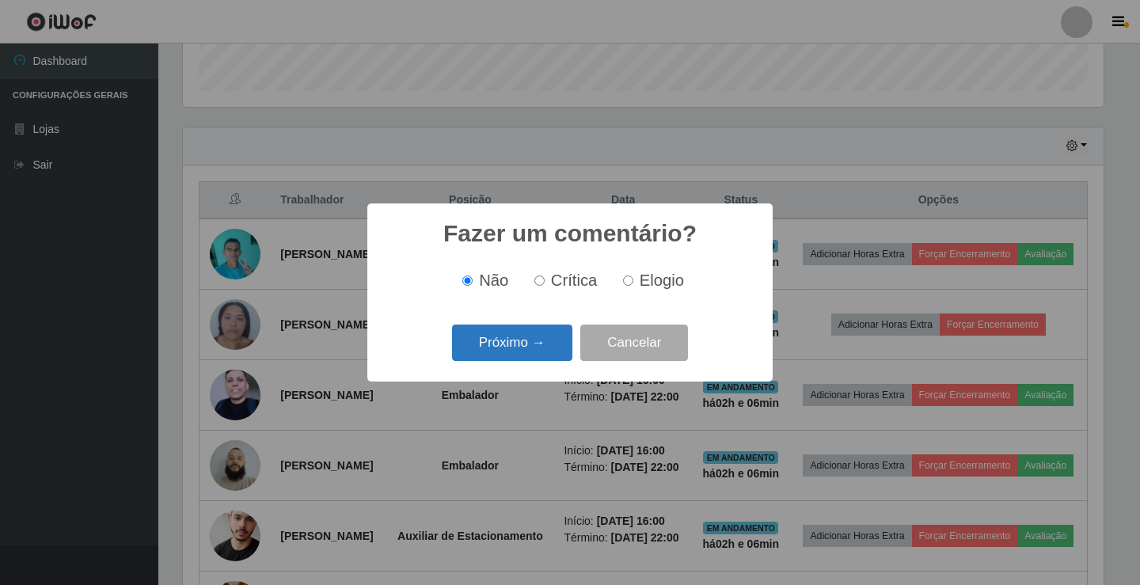
click at [508, 356] on button "Próximo →" at bounding box center [512, 342] width 120 height 37
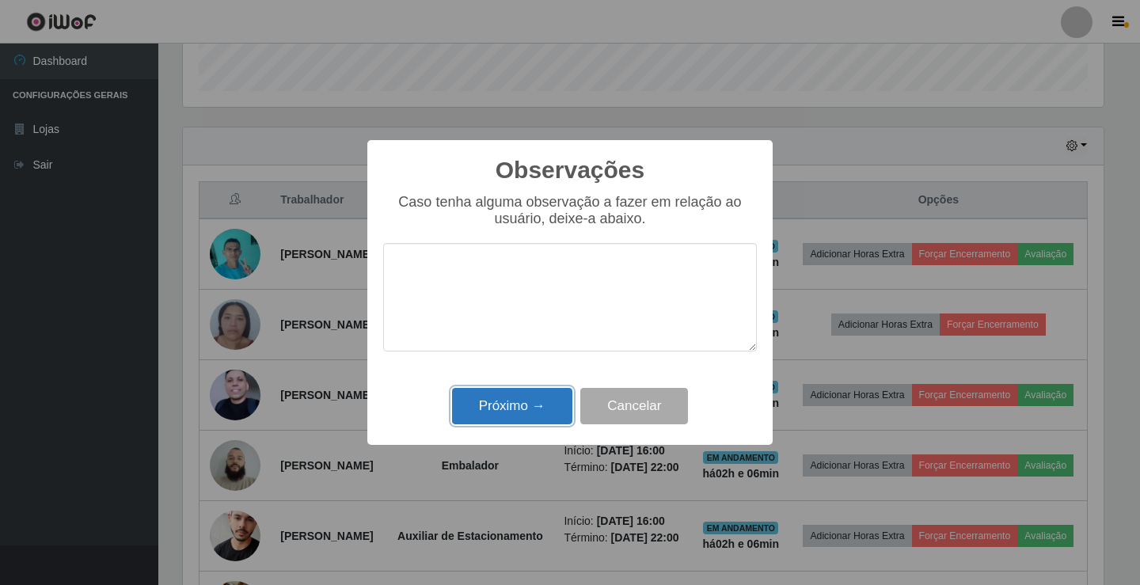
click at [509, 401] on button "Próximo →" at bounding box center [512, 406] width 120 height 37
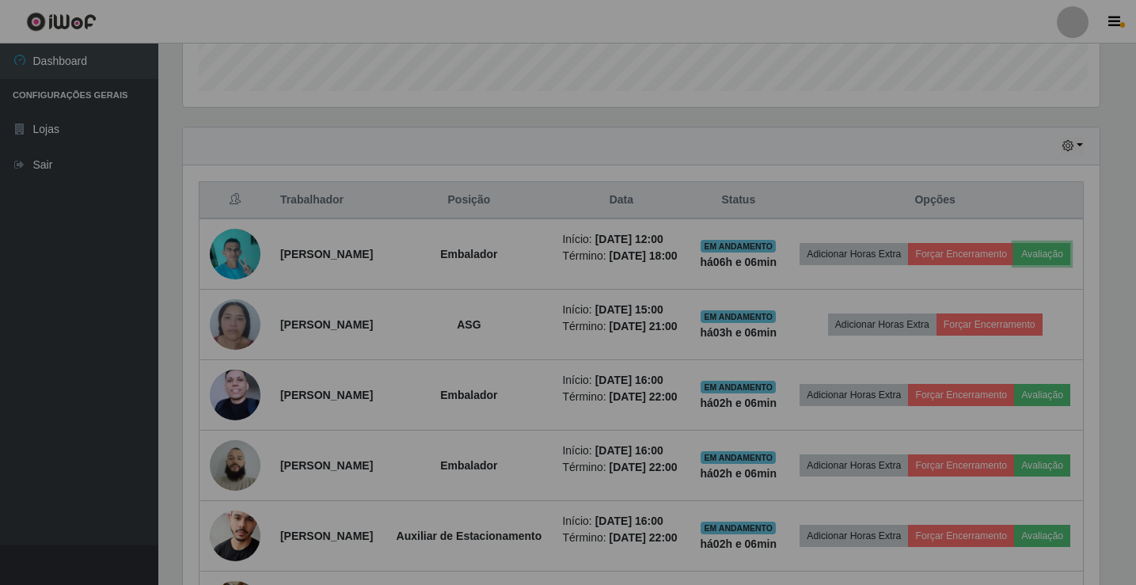
scroll to position [328, 928]
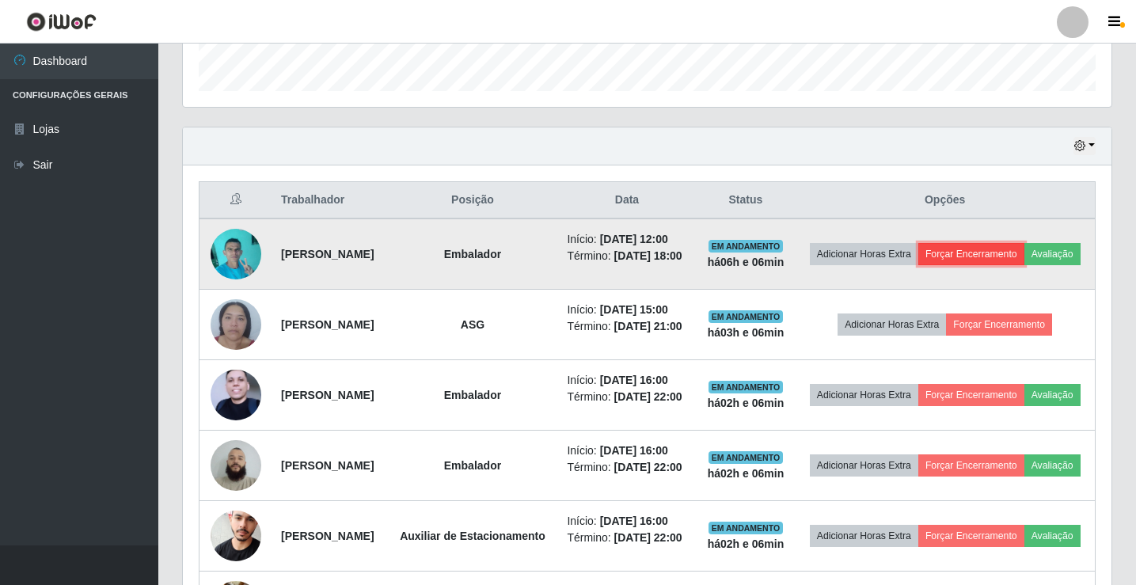
click at [1013, 243] on button "Forçar Encerramento" at bounding box center [971, 254] width 106 height 22
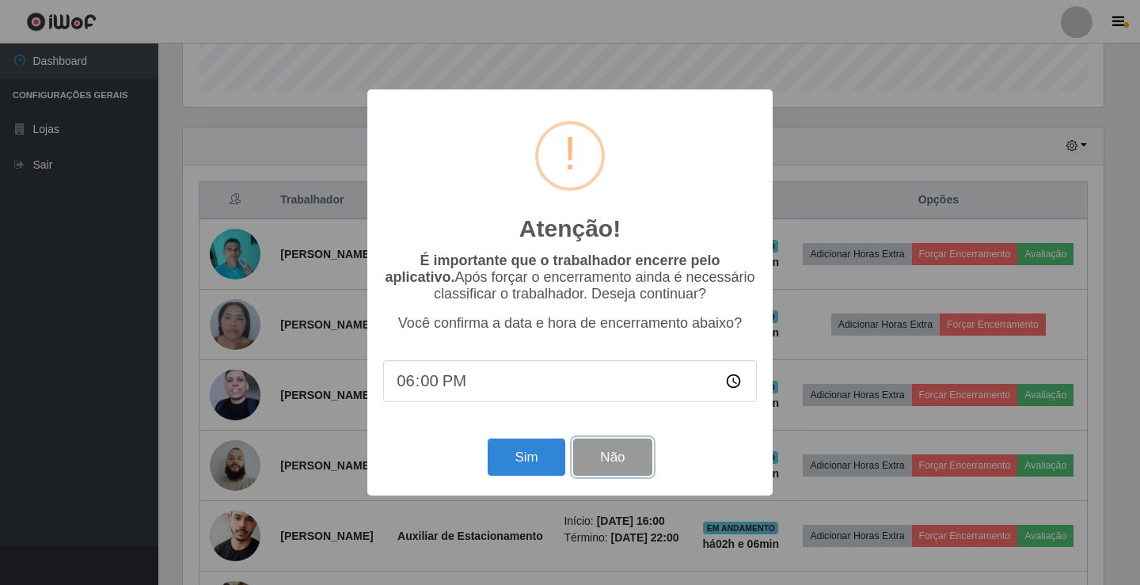
click at [621, 460] on button "Não" at bounding box center [612, 456] width 78 height 37
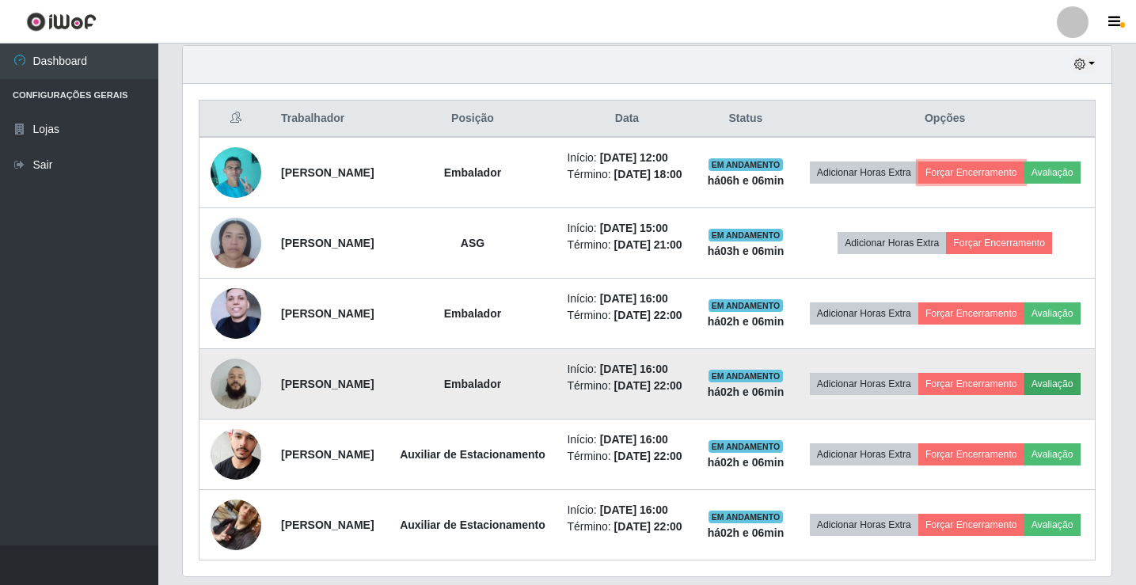
scroll to position [441, 0]
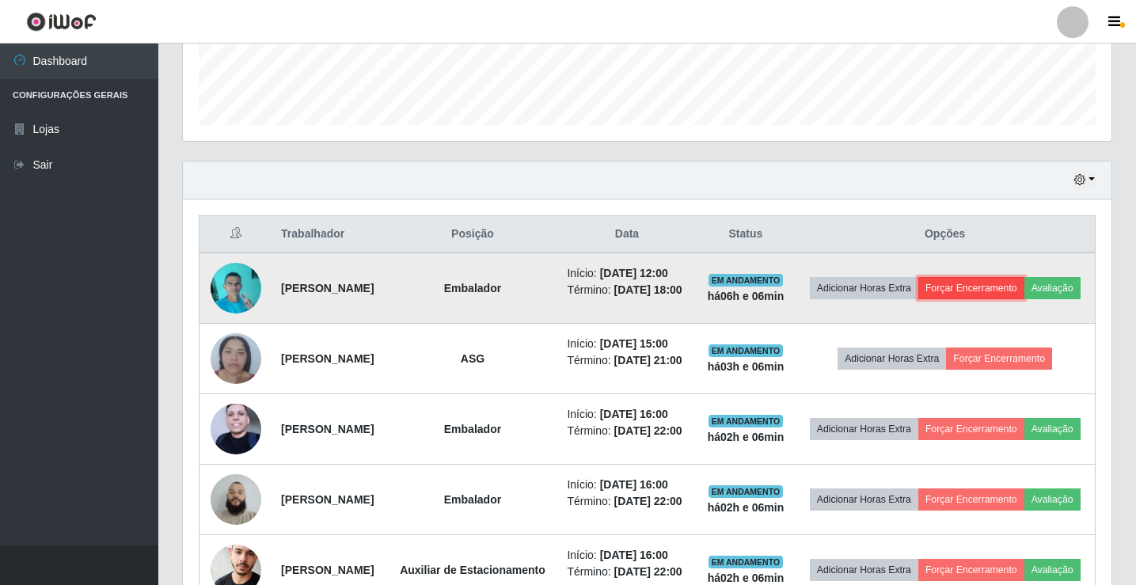
click at [1015, 279] on button "Forçar Encerramento" at bounding box center [971, 288] width 106 height 22
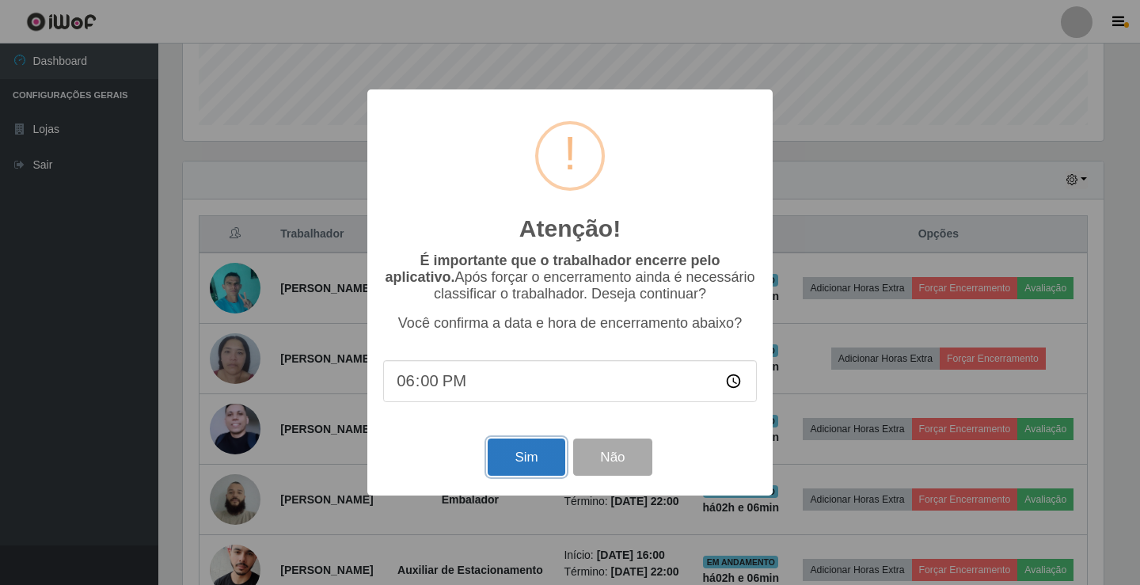
click at [493, 456] on button "Sim" at bounding box center [525, 456] width 77 height 37
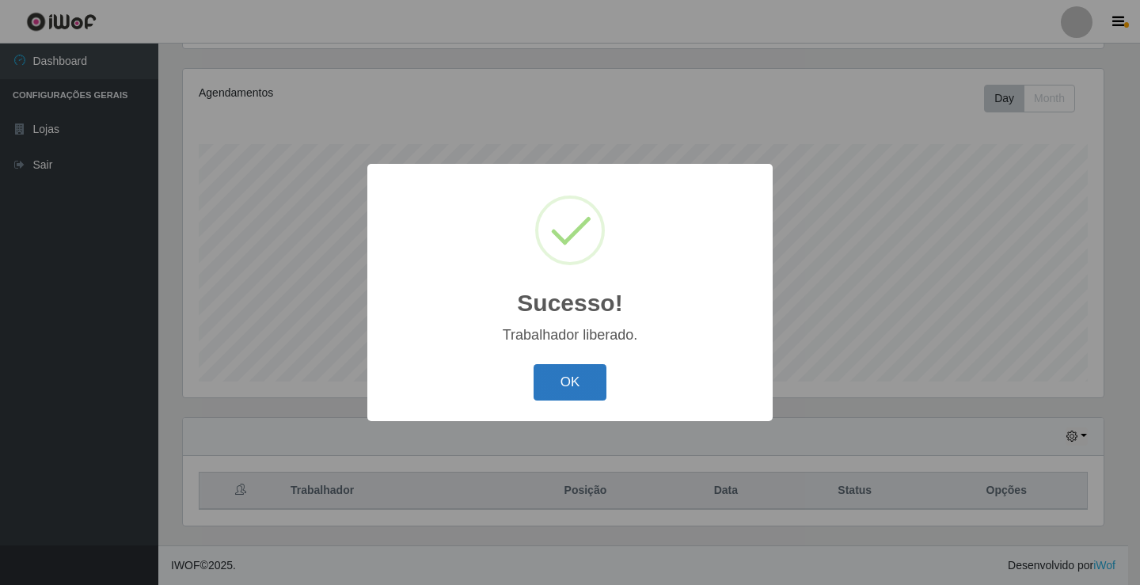
click at [564, 368] on button "OK" at bounding box center [570, 382] width 74 height 37
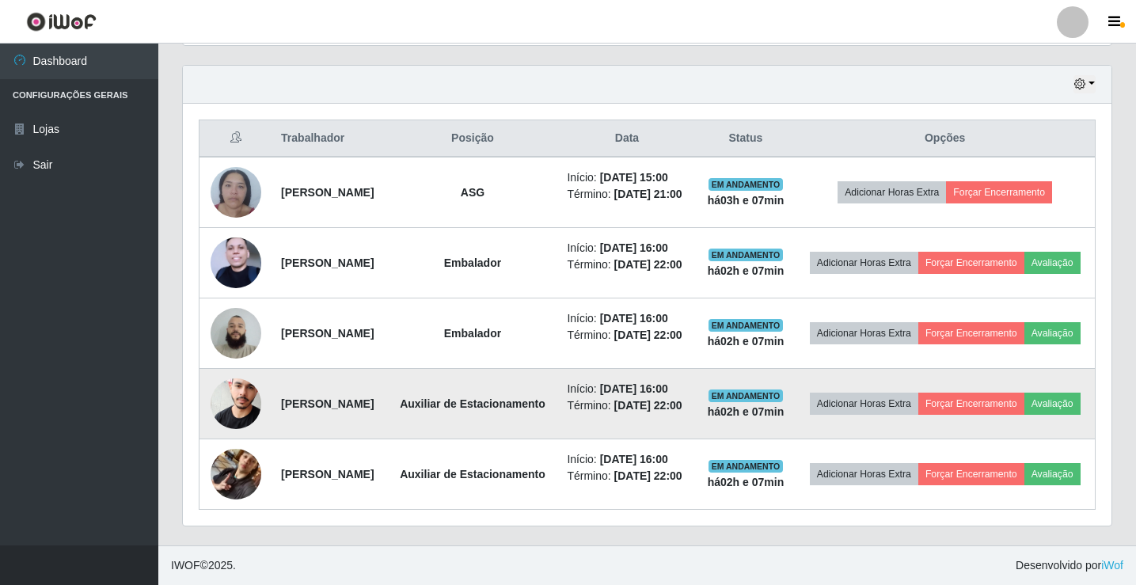
scroll to position [596, 0]
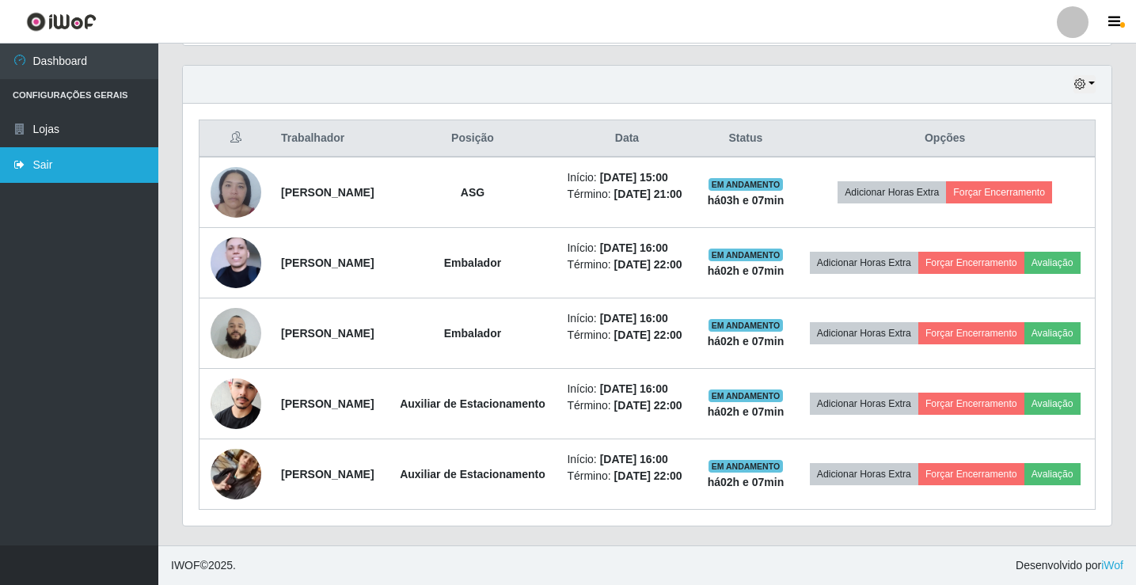
click at [36, 164] on link "Sair" at bounding box center [79, 165] width 158 height 36
